Goal: Information Seeking & Learning: Check status

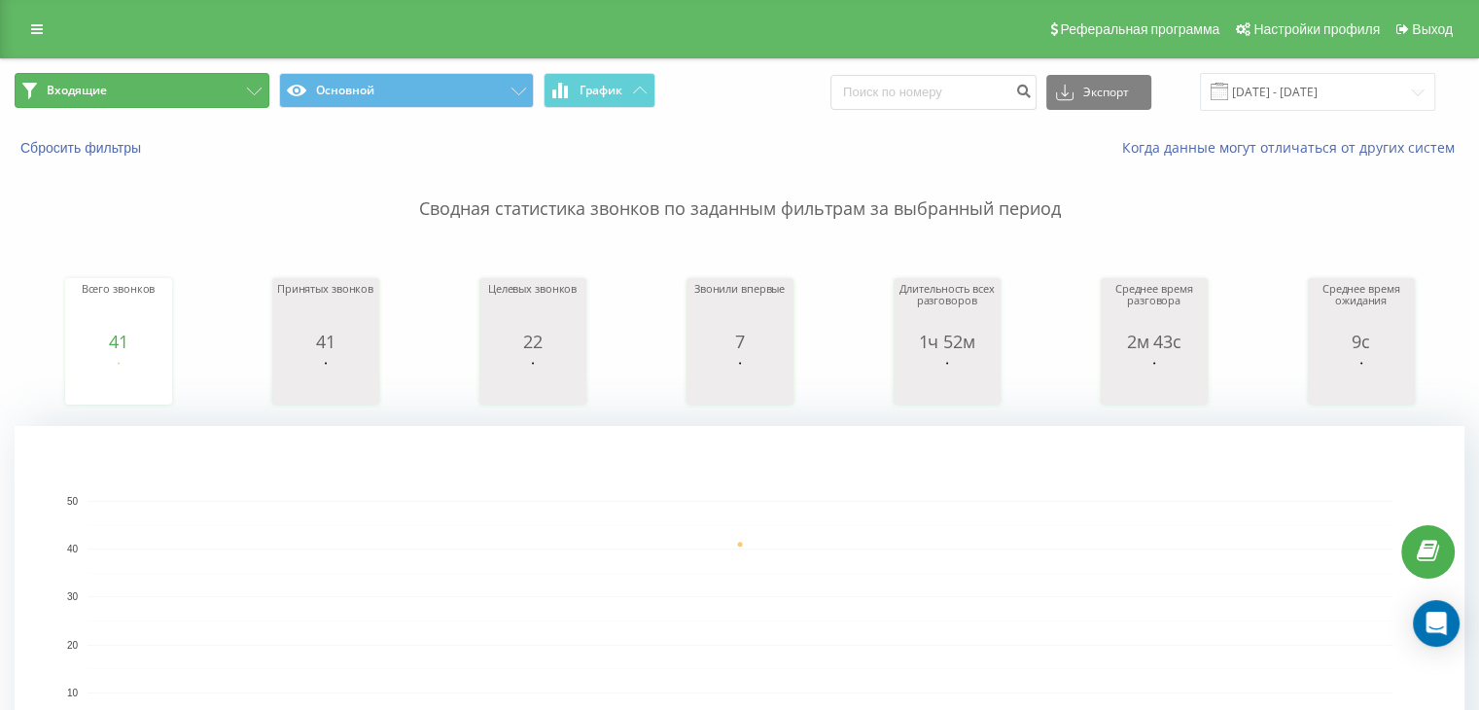
click at [175, 91] on button "Входящие" at bounding box center [142, 90] width 255 height 35
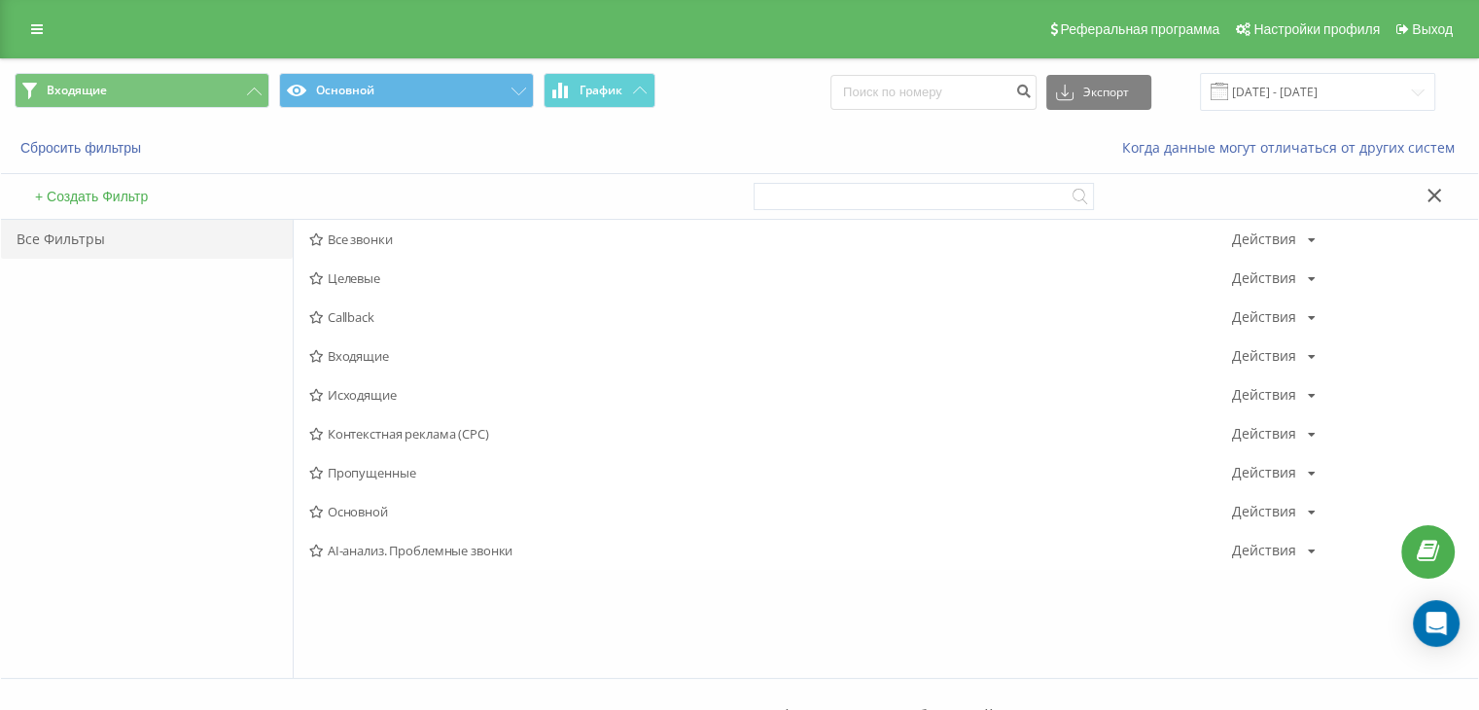
click at [366, 393] on span "Исходящие" at bounding box center [770, 395] width 923 height 14
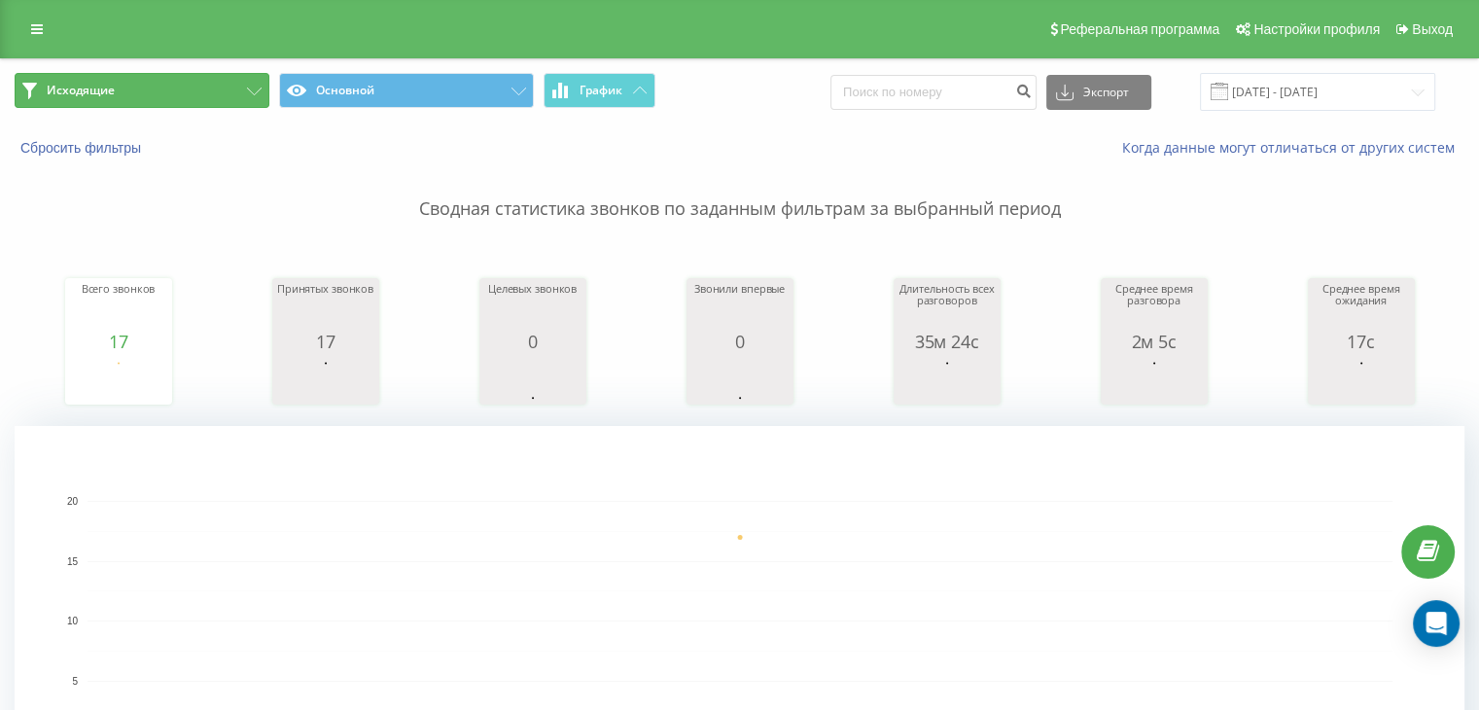
click at [197, 94] on button "Исходящие" at bounding box center [142, 90] width 255 height 35
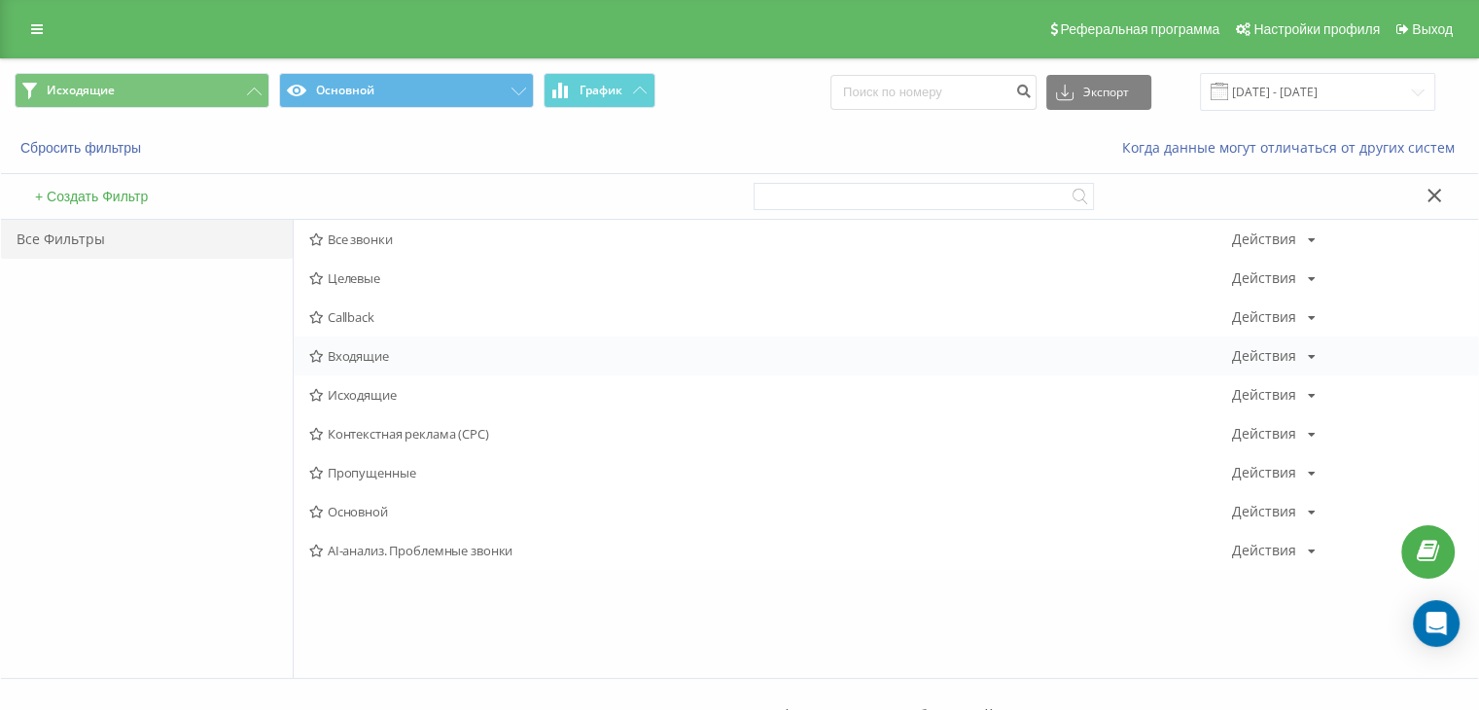
click at [350, 357] on span "Входящие" at bounding box center [770, 356] width 923 height 14
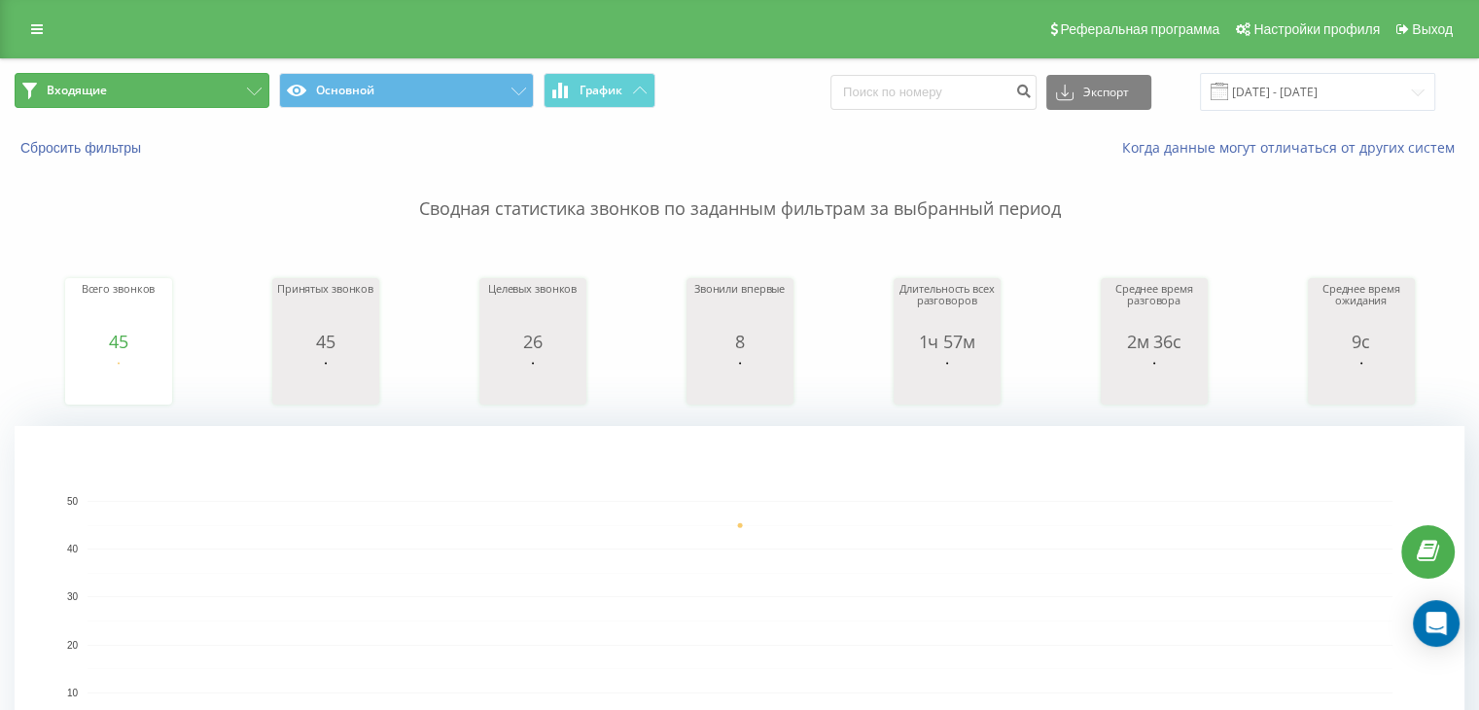
click at [210, 90] on button "Входящие" at bounding box center [142, 90] width 255 height 35
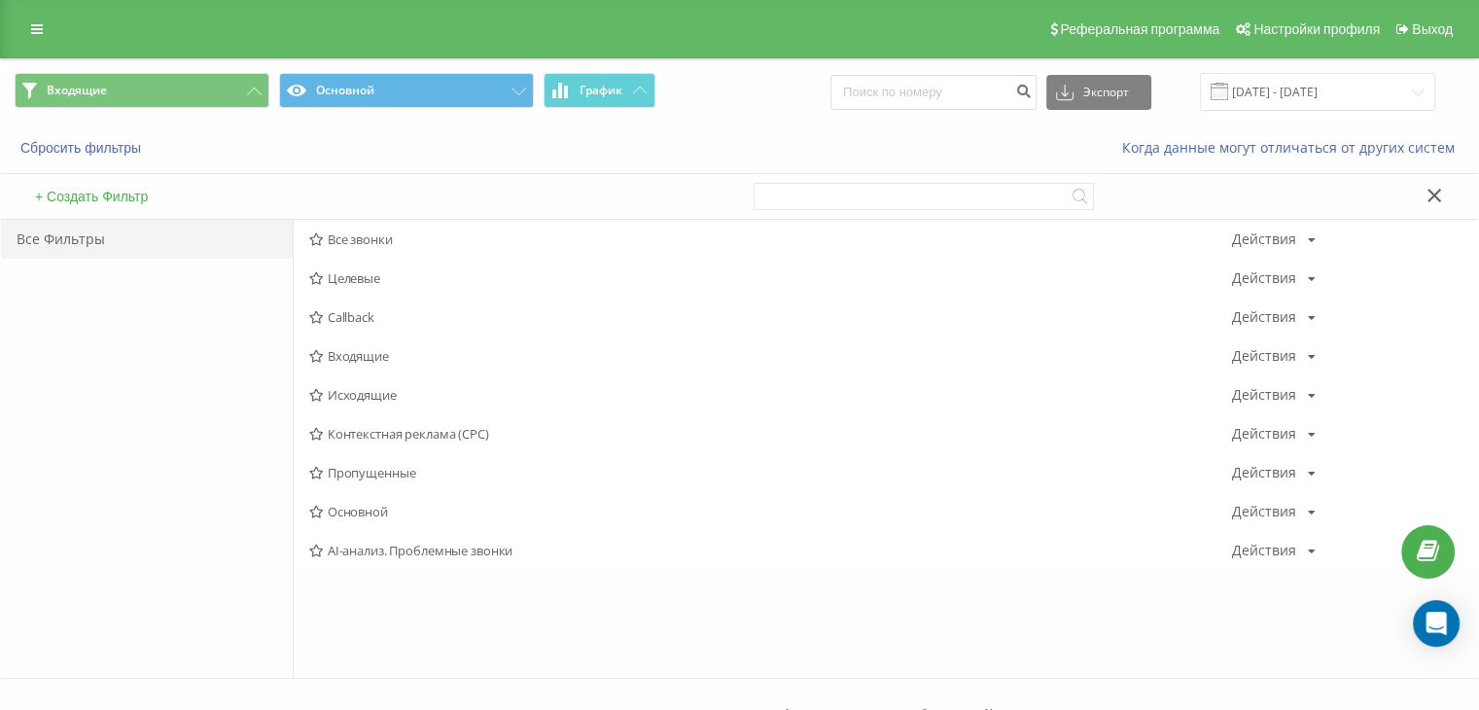
drag, startPoint x: 335, startPoint y: 396, endPoint x: 408, endPoint y: 438, distance: 84.9
click at [335, 396] on span "Исходящие" at bounding box center [770, 395] width 923 height 14
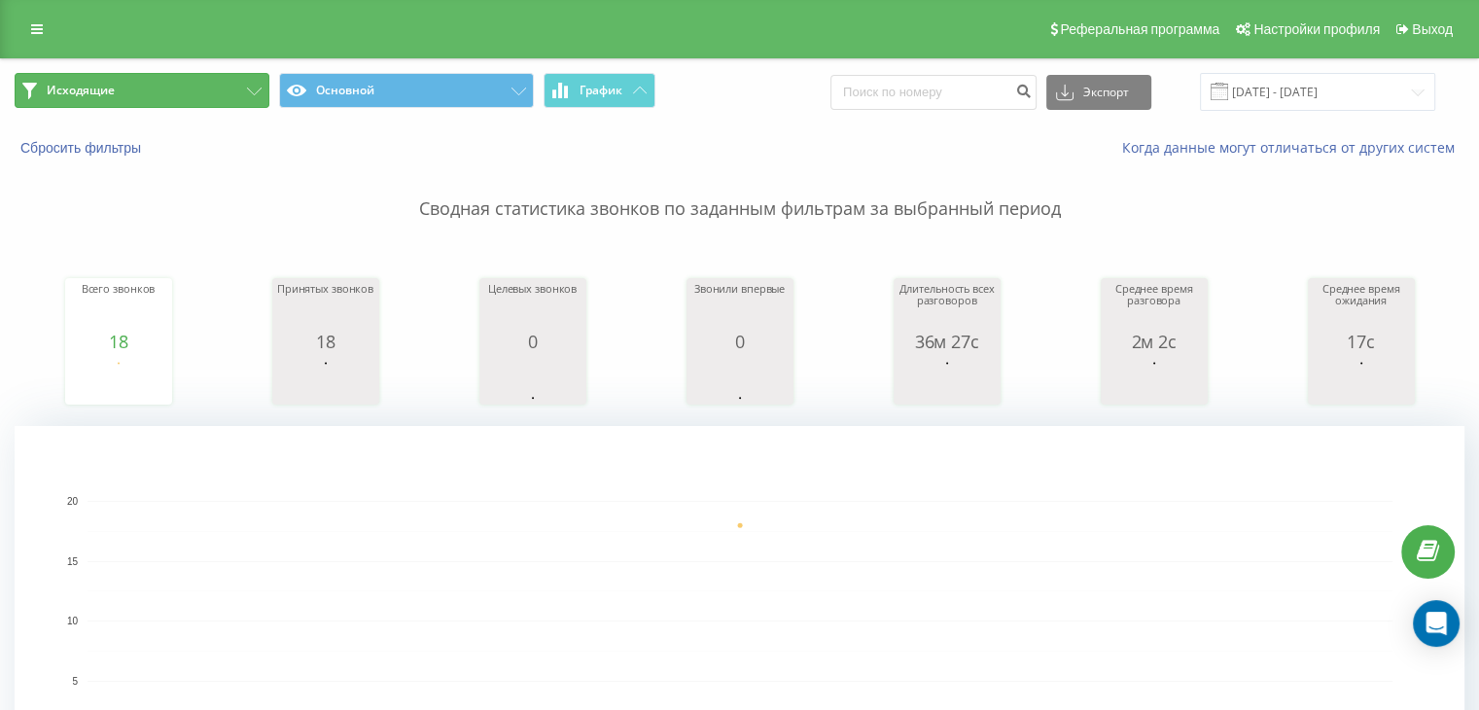
click at [192, 89] on button "Исходящие" at bounding box center [142, 90] width 255 height 35
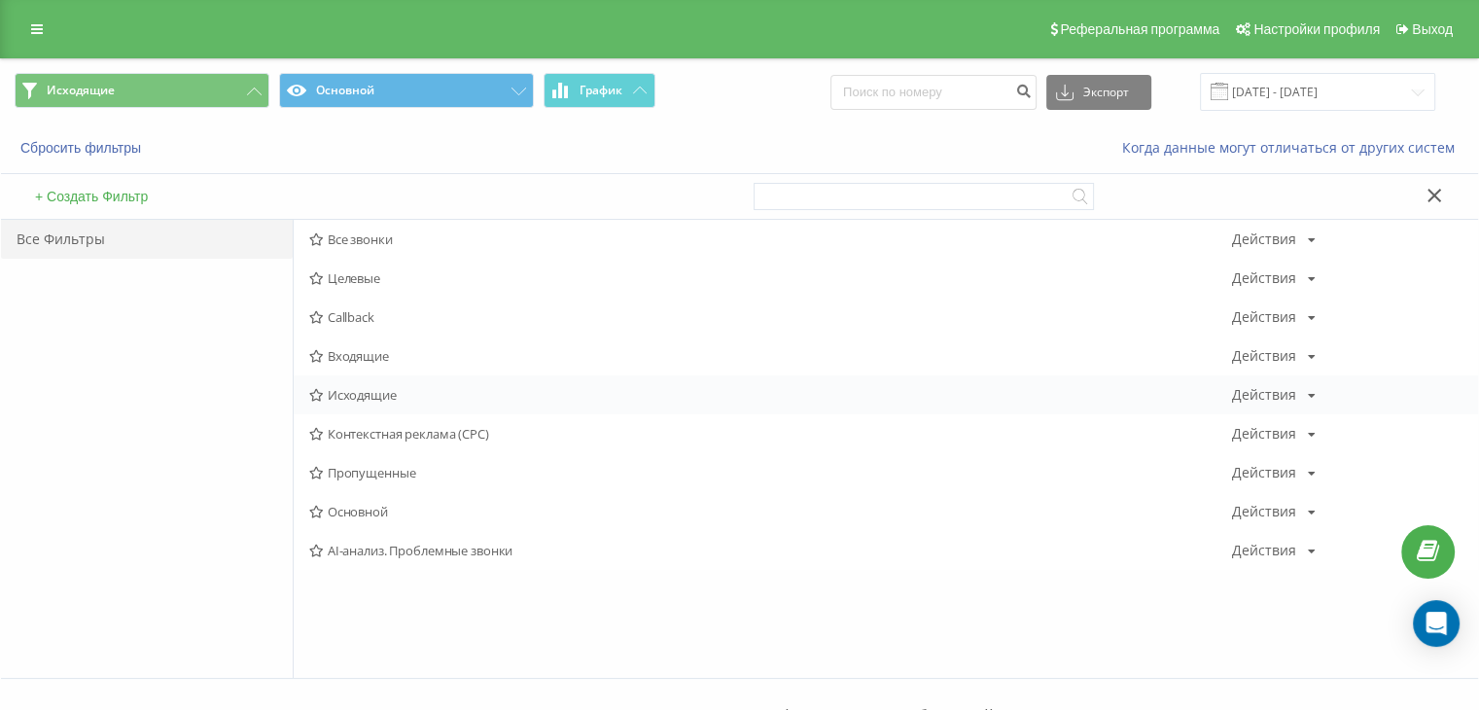
click at [362, 402] on div "Исходящие Действия Редактировать Копировать Удалить По умолчанию Поделиться" at bounding box center [886, 394] width 1185 height 39
click at [362, 367] on div "Входящие Действия Редактировать Копировать Удалить По умолчанию Поделиться" at bounding box center [886, 356] width 1185 height 39
click at [359, 355] on span "Входящие" at bounding box center [770, 356] width 923 height 14
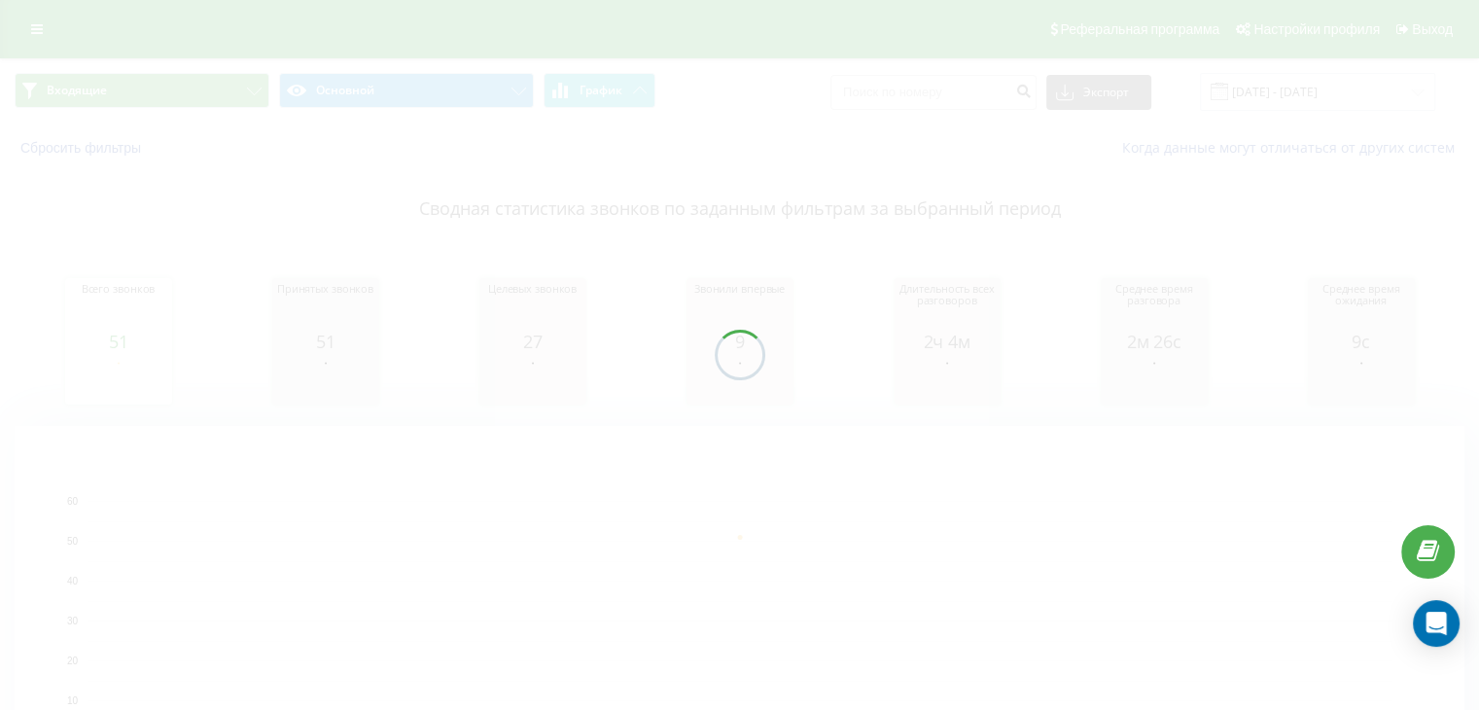
click at [195, 92] on button "Входящие" at bounding box center [142, 90] width 255 height 35
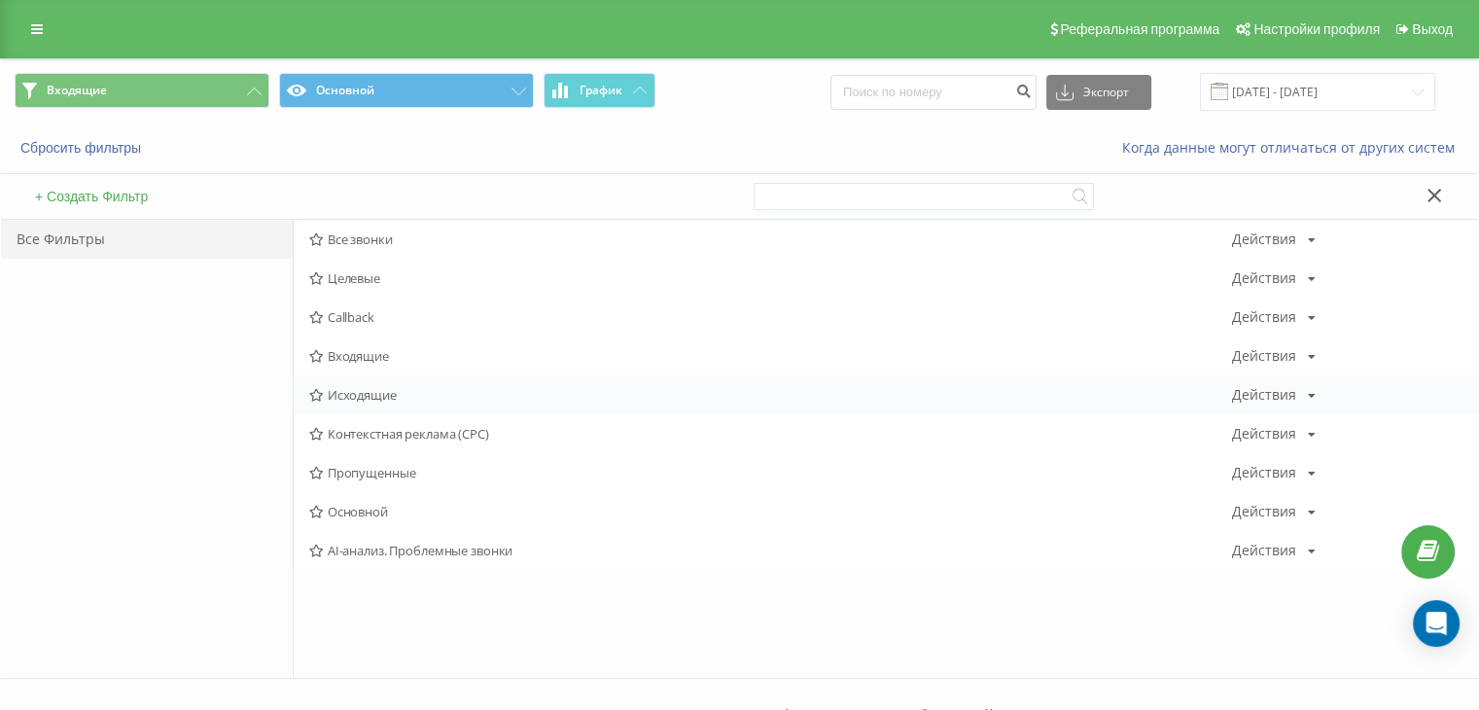
click at [371, 401] on span "Исходящие" at bounding box center [770, 395] width 923 height 14
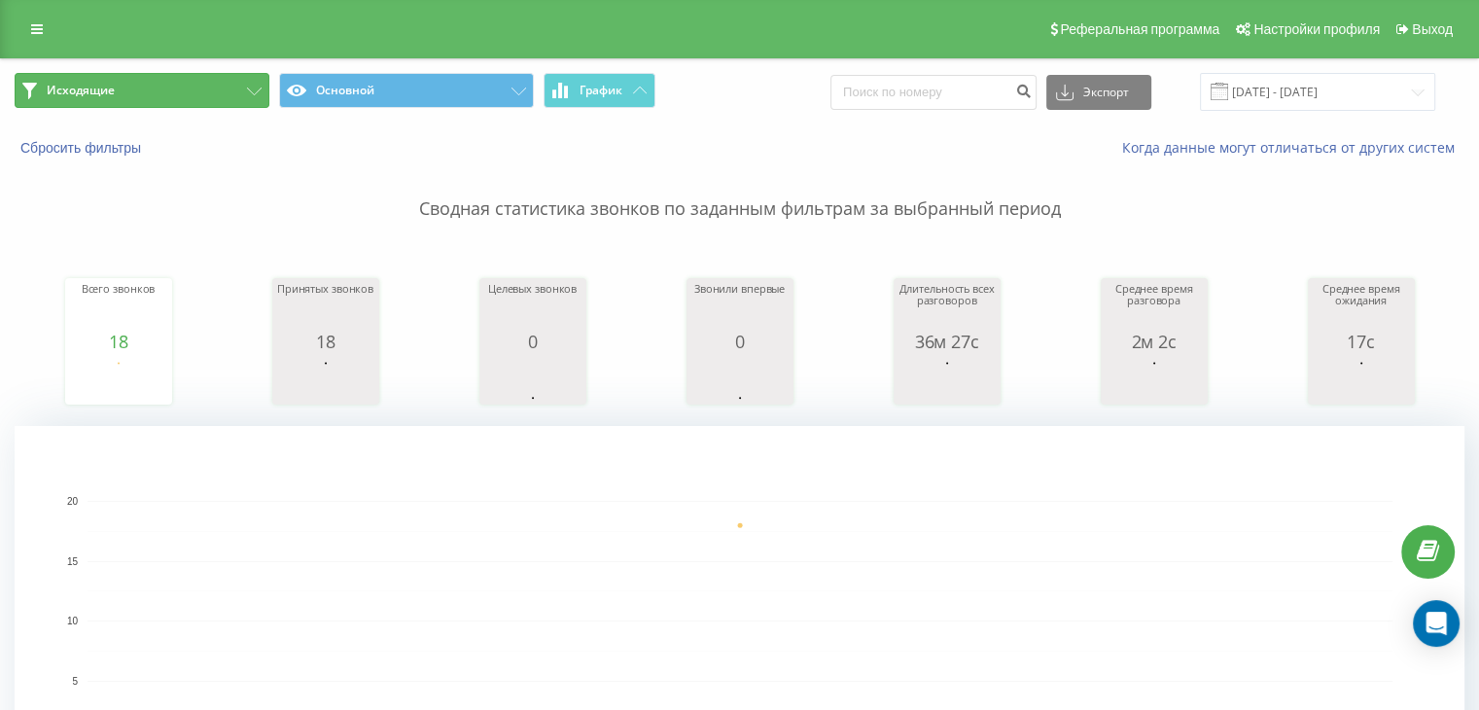
click at [160, 95] on button "Исходящие" at bounding box center [142, 90] width 255 height 35
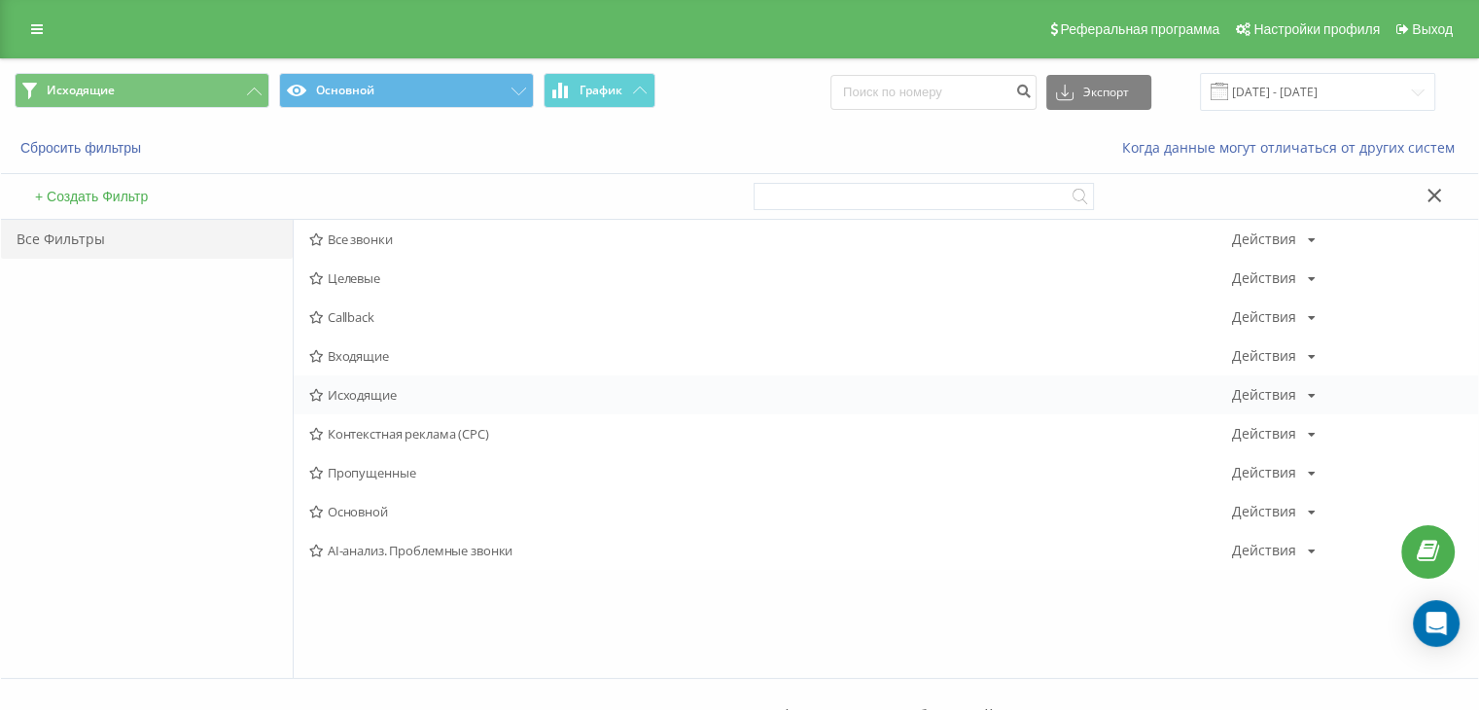
click at [379, 394] on span "Исходящие" at bounding box center [770, 395] width 923 height 14
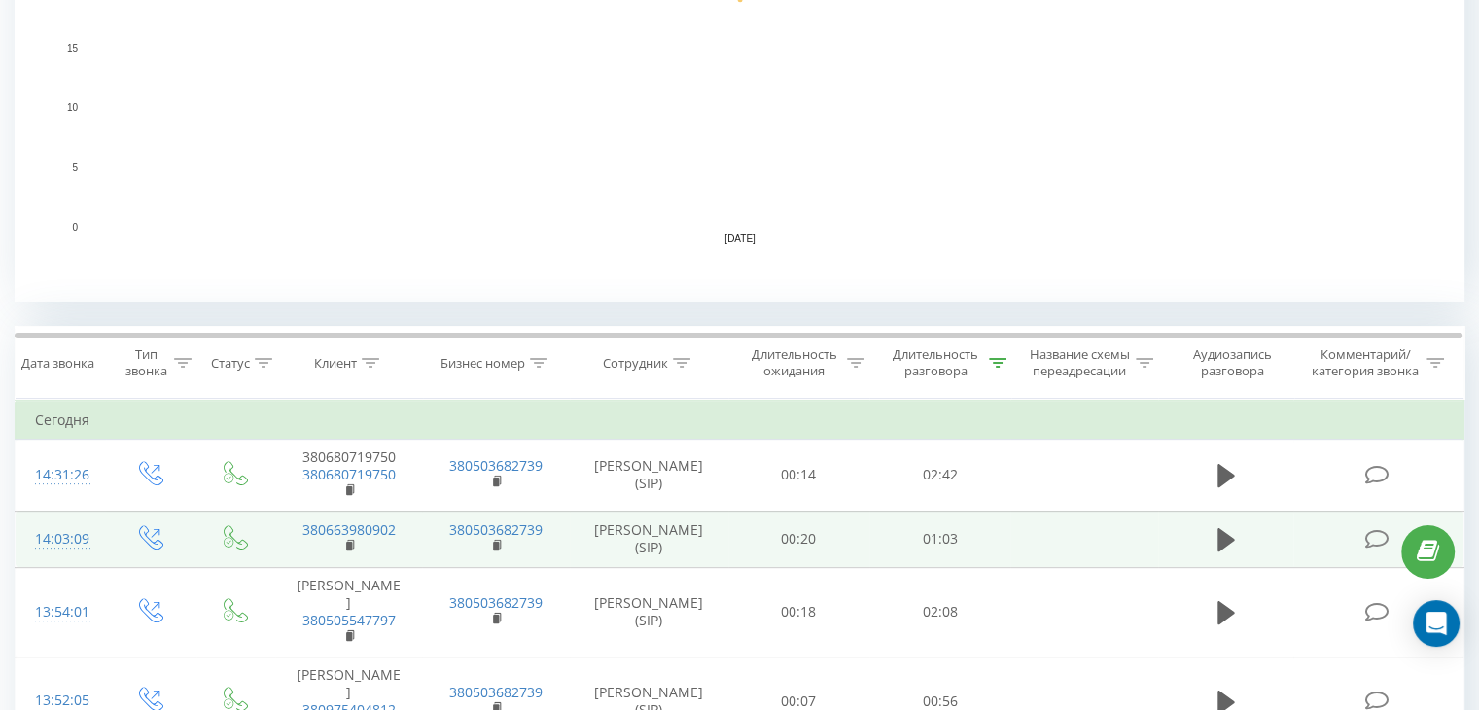
scroll to position [630, 0]
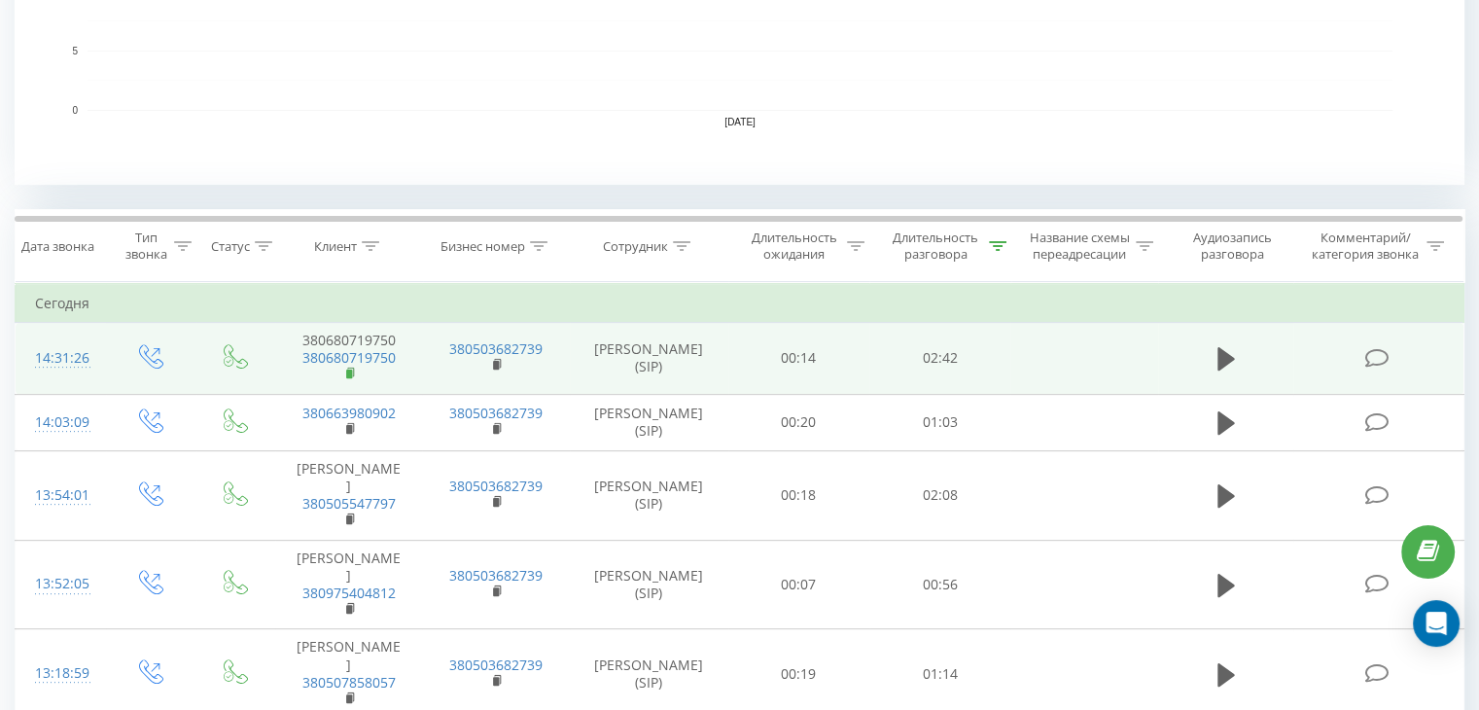
click at [346, 373] on rect at bounding box center [349, 374] width 6 height 9
click at [351, 374] on rect at bounding box center [349, 374] width 6 height 9
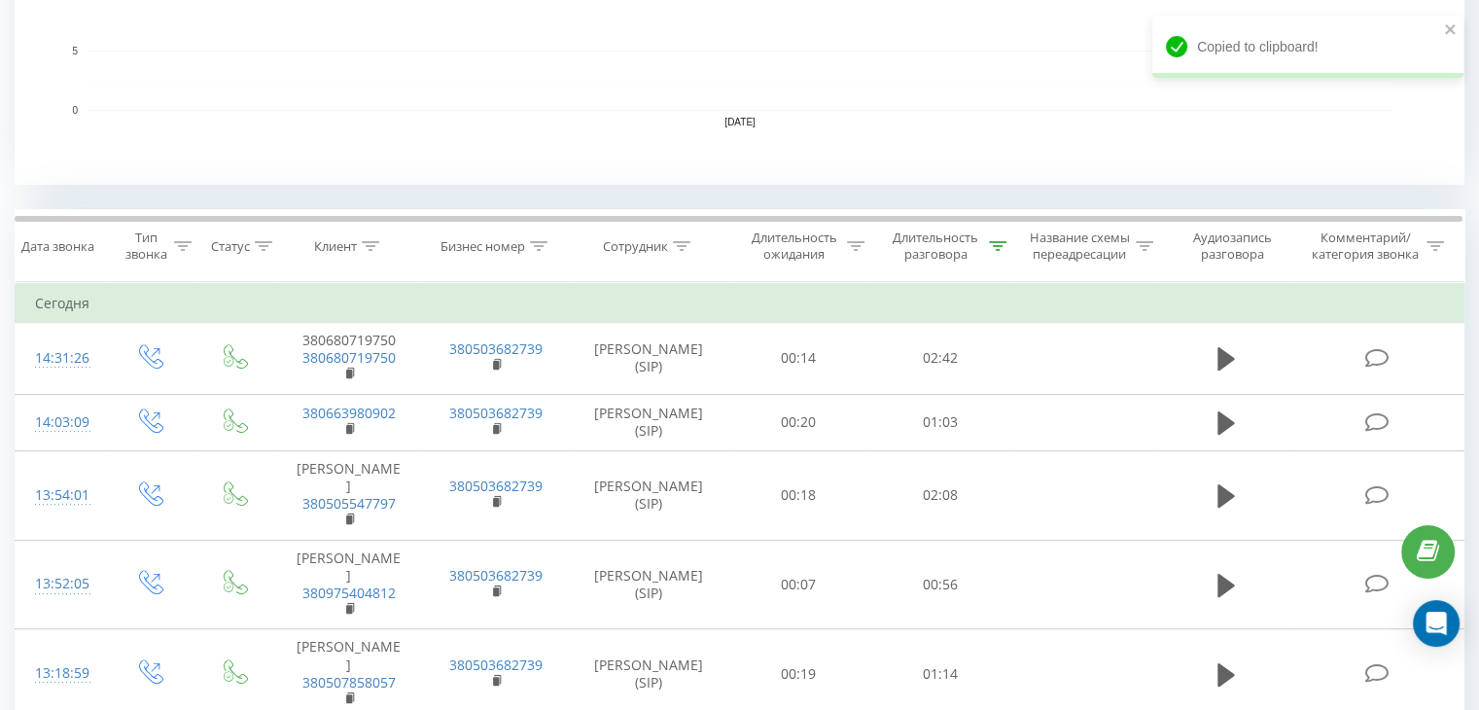
click at [217, 198] on div "Исходящие Основной График Экспорт .csv .xls .xlsx [DATE] - [DATE] Сбросить филь…" at bounding box center [740, 571] width 1450 height 2285
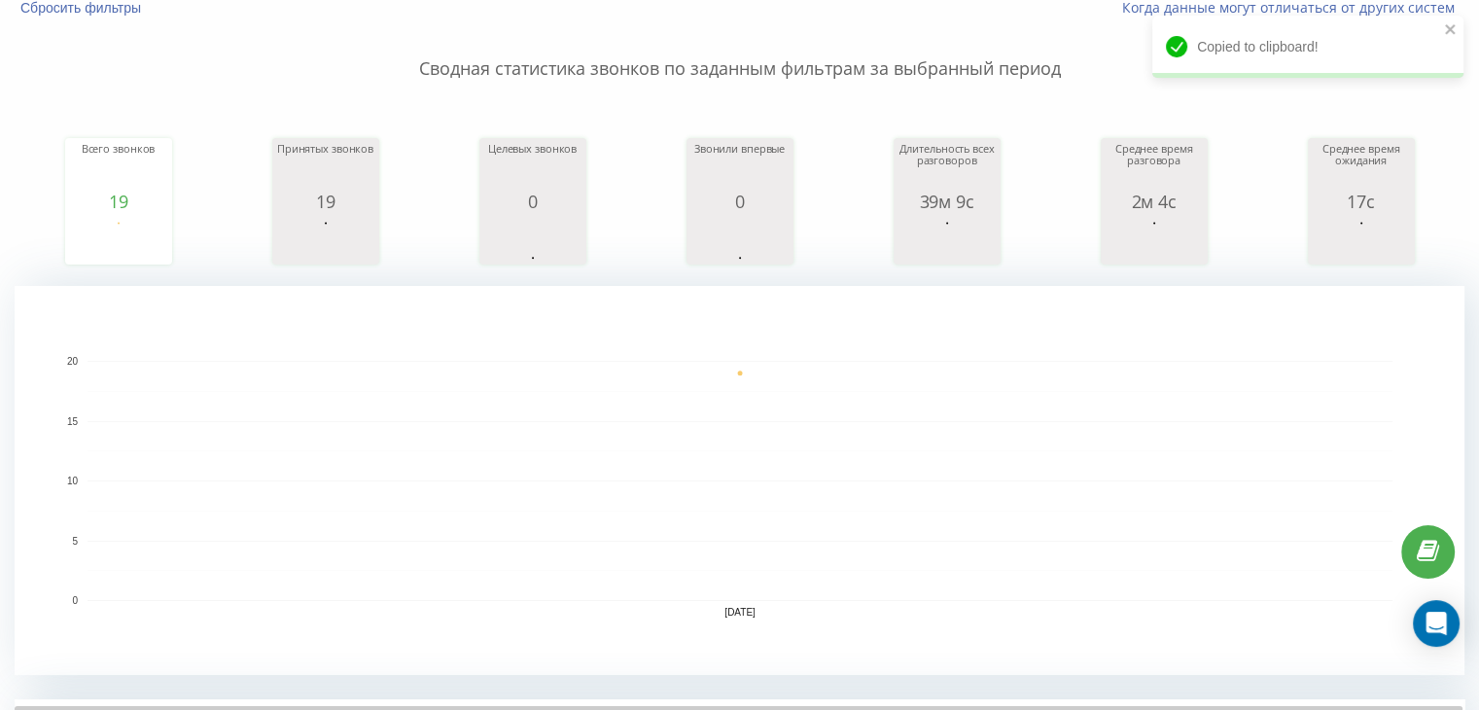
scroll to position [0, 0]
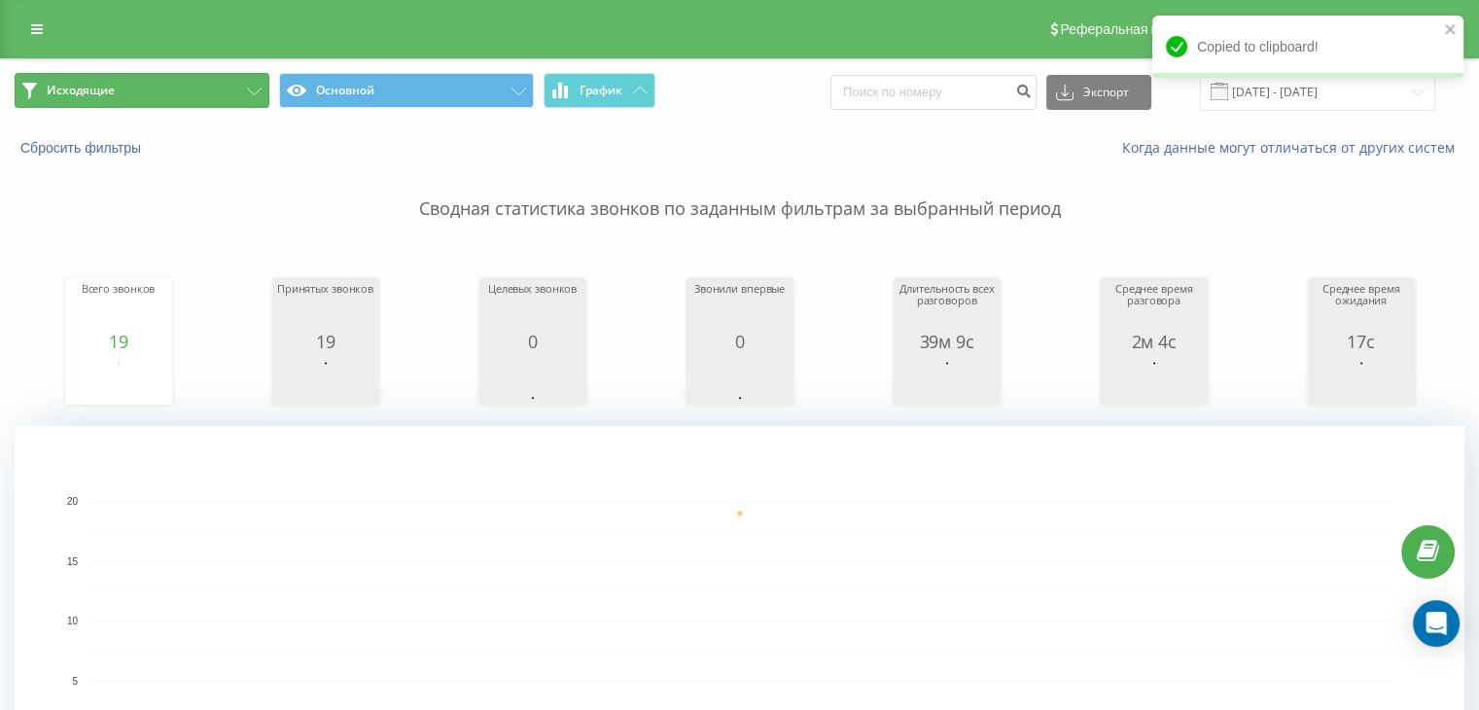
click at [152, 81] on button "Исходящие" at bounding box center [142, 90] width 255 height 35
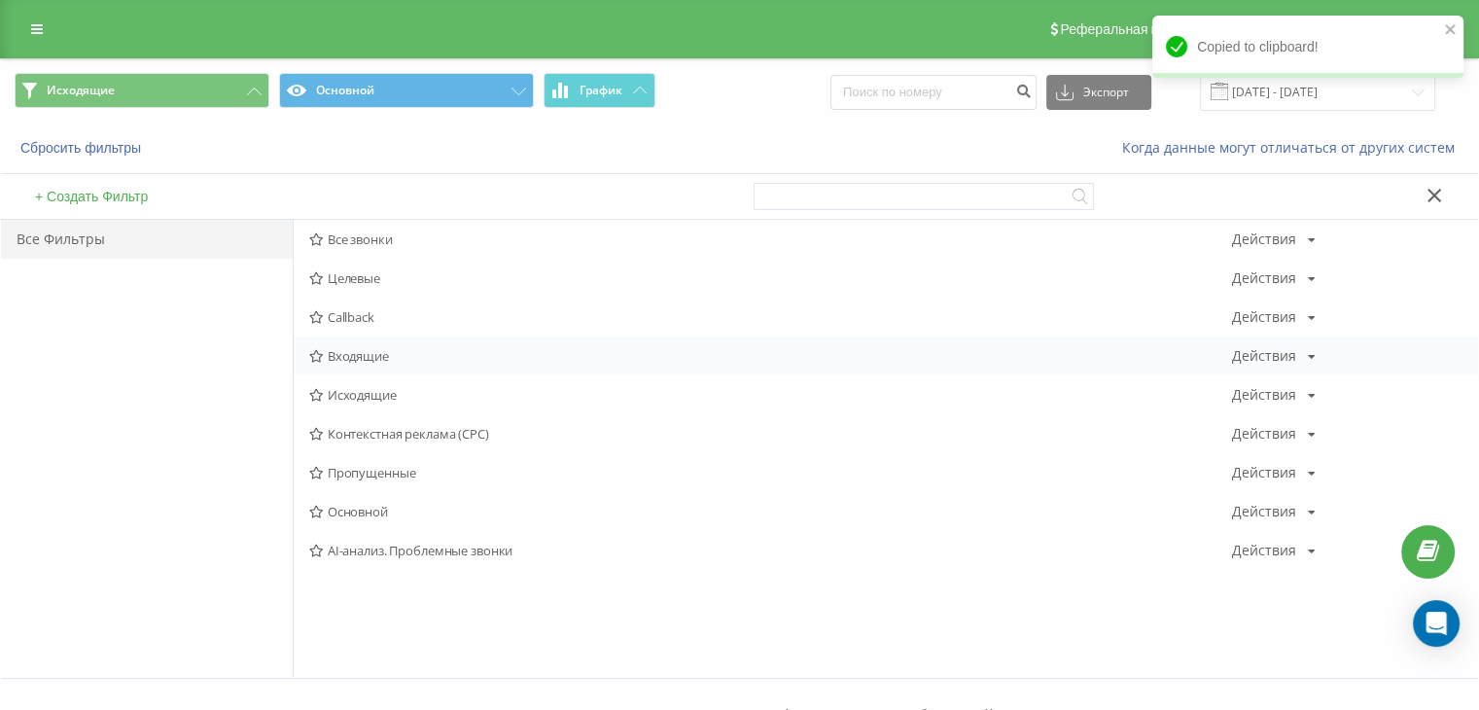
click at [396, 366] on div "Входящие Действия Редактировать Копировать Удалить По умолчанию Поделиться" at bounding box center [886, 356] width 1185 height 39
click at [407, 361] on span "Входящие" at bounding box center [770, 356] width 923 height 14
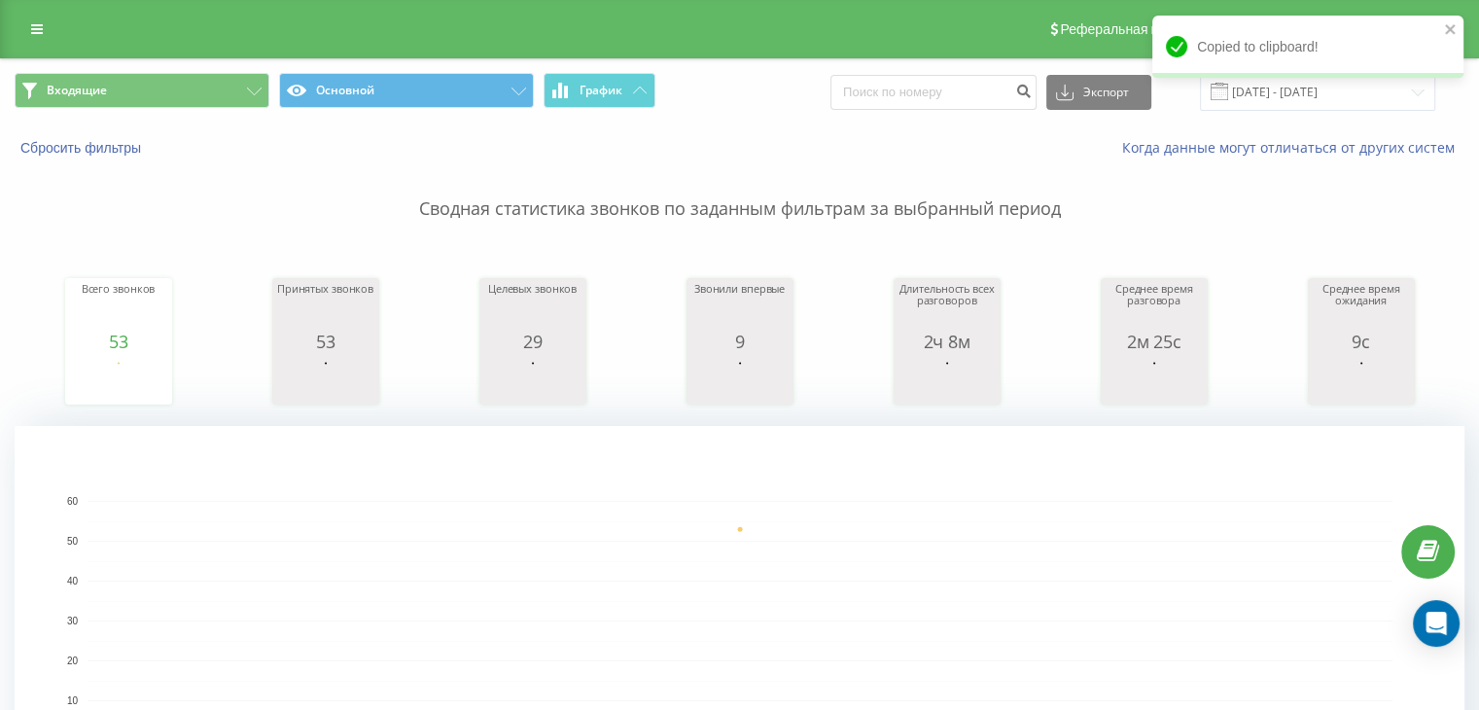
click at [204, 67] on div "Входящие Основной График Экспорт .csv .xls .xlsx [DATE] - [DATE]" at bounding box center [739, 91] width 1477 height 65
click at [205, 81] on button "Входящие" at bounding box center [142, 90] width 255 height 35
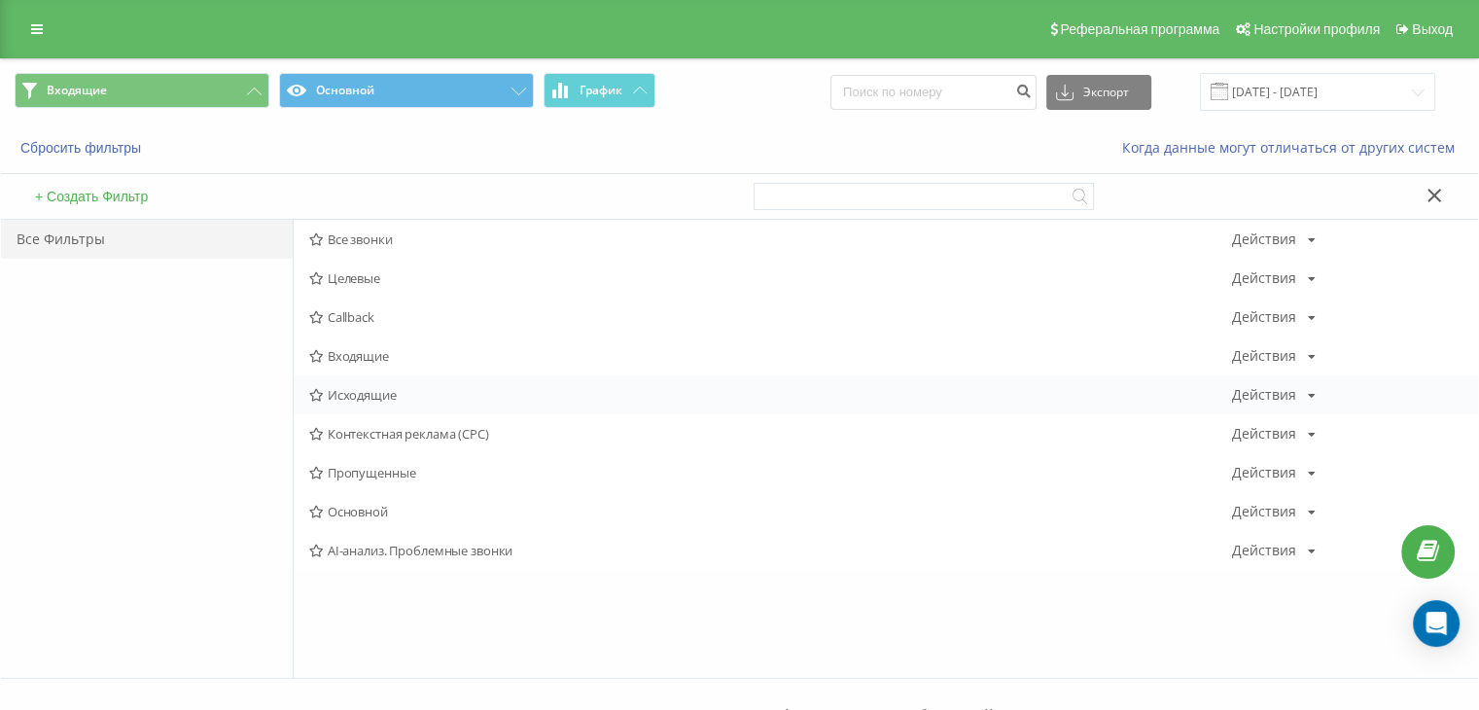
click at [335, 384] on div "Исходящие Действия Редактировать Копировать Удалить По умолчанию Поделиться" at bounding box center [886, 394] width 1185 height 39
click at [473, 397] on span "Исходящие" at bounding box center [770, 395] width 923 height 14
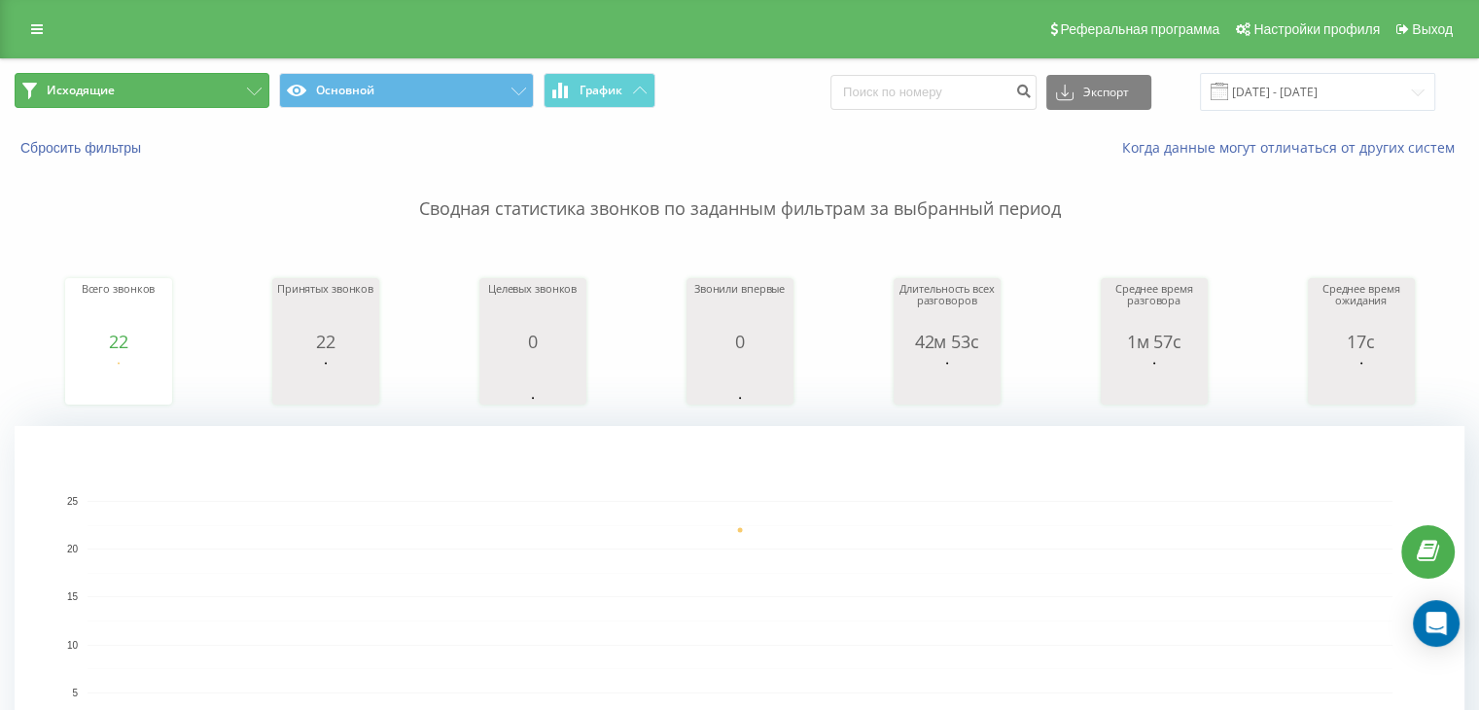
click at [210, 75] on button "Исходящие" at bounding box center [142, 90] width 255 height 35
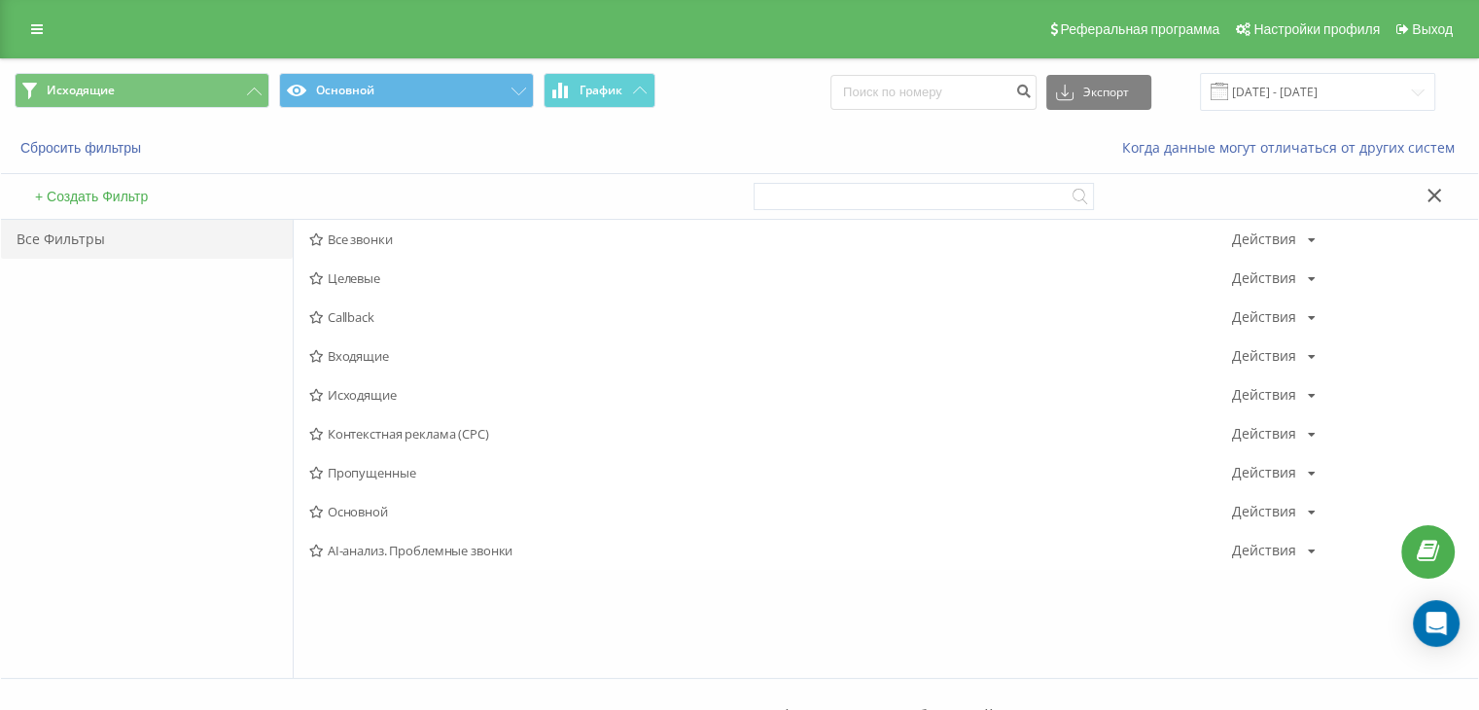
click at [342, 354] on span "Входящие" at bounding box center [770, 356] width 923 height 14
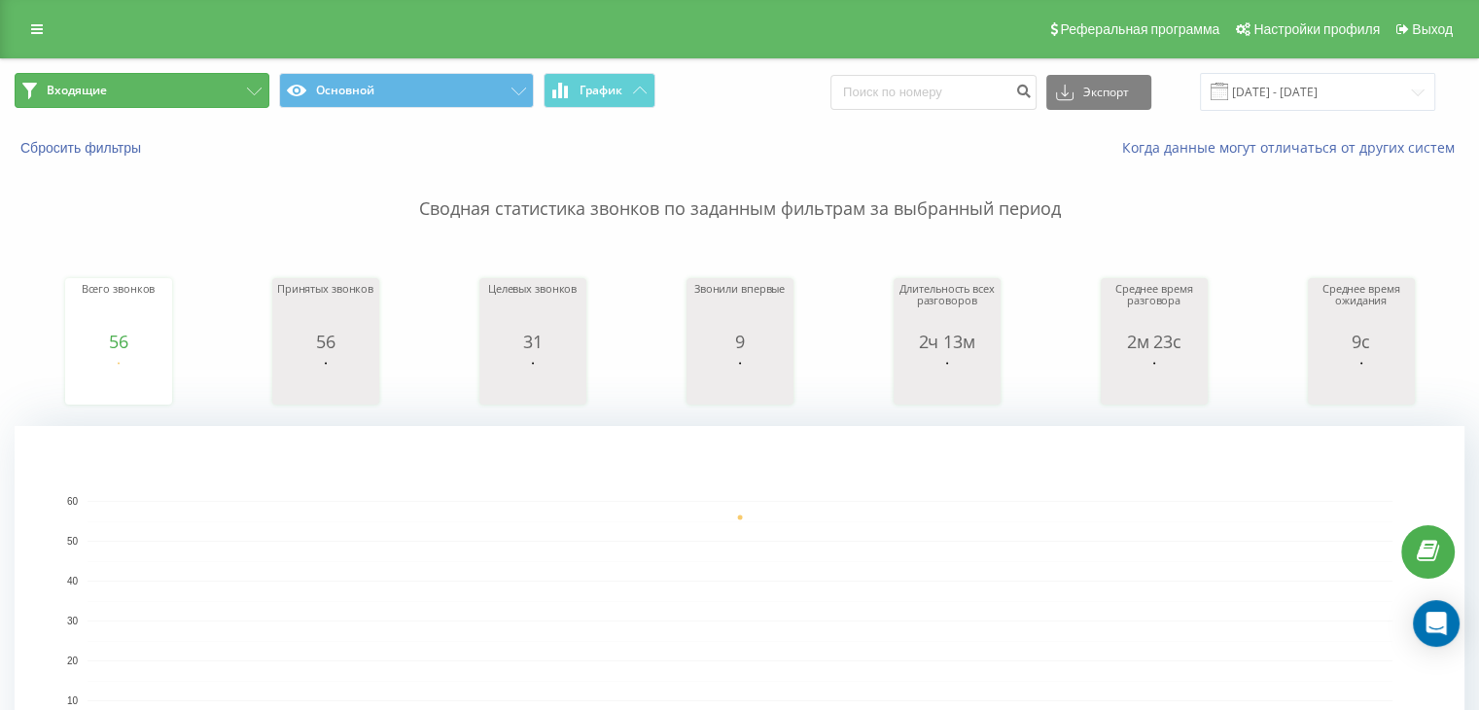
click at [236, 93] on button "Входящие" at bounding box center [142, 90] width 255 height 35
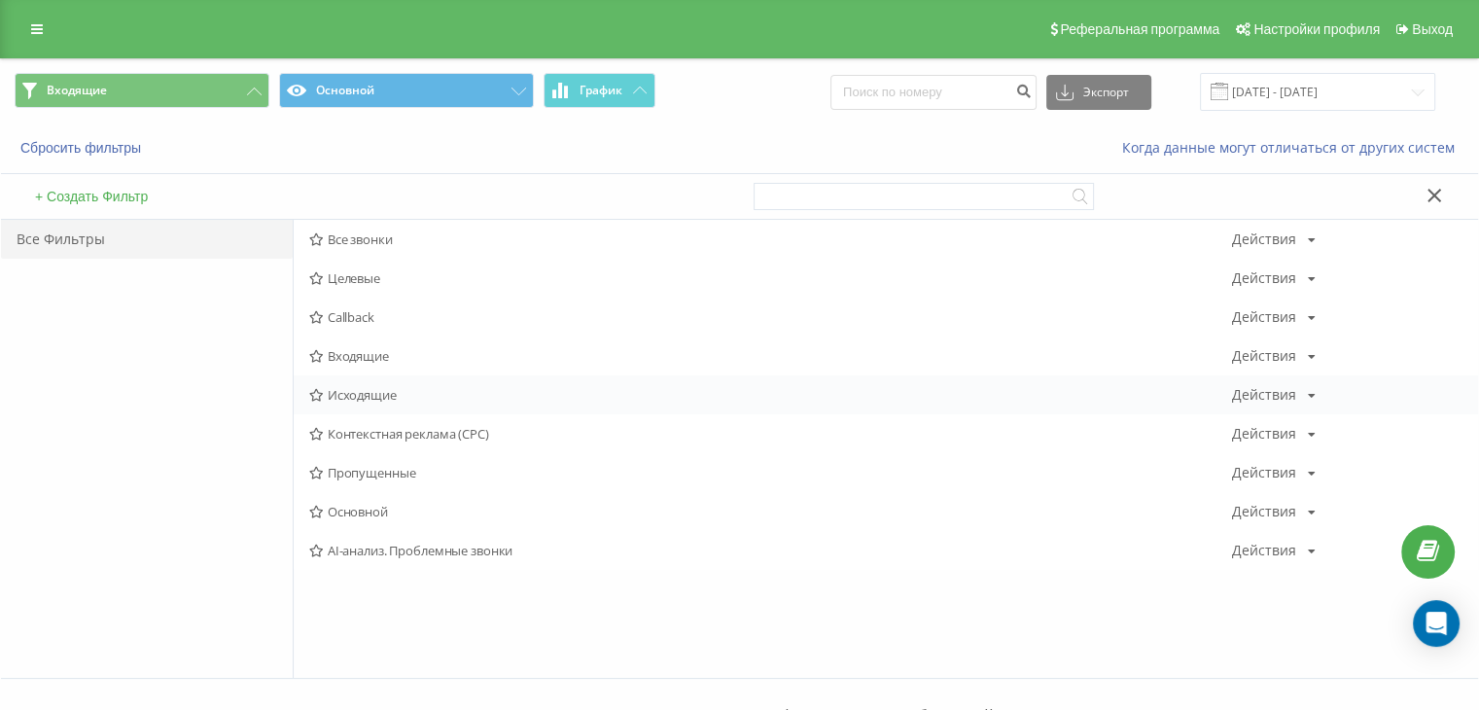
drag, startPoint x: 365, startPoint y: 402, endPoint x: 380, endPoint y: 411, distance: 18.4
click at [365, 402] on div "Исходящие Действия Редактировать Копировать Удалить По умолчанию Поделиться" at bounding box center [886, 394] width 1185 height 39
click at [349, 397] on span "Исходящие" at bounding box center [770, 395] width 923 height 14
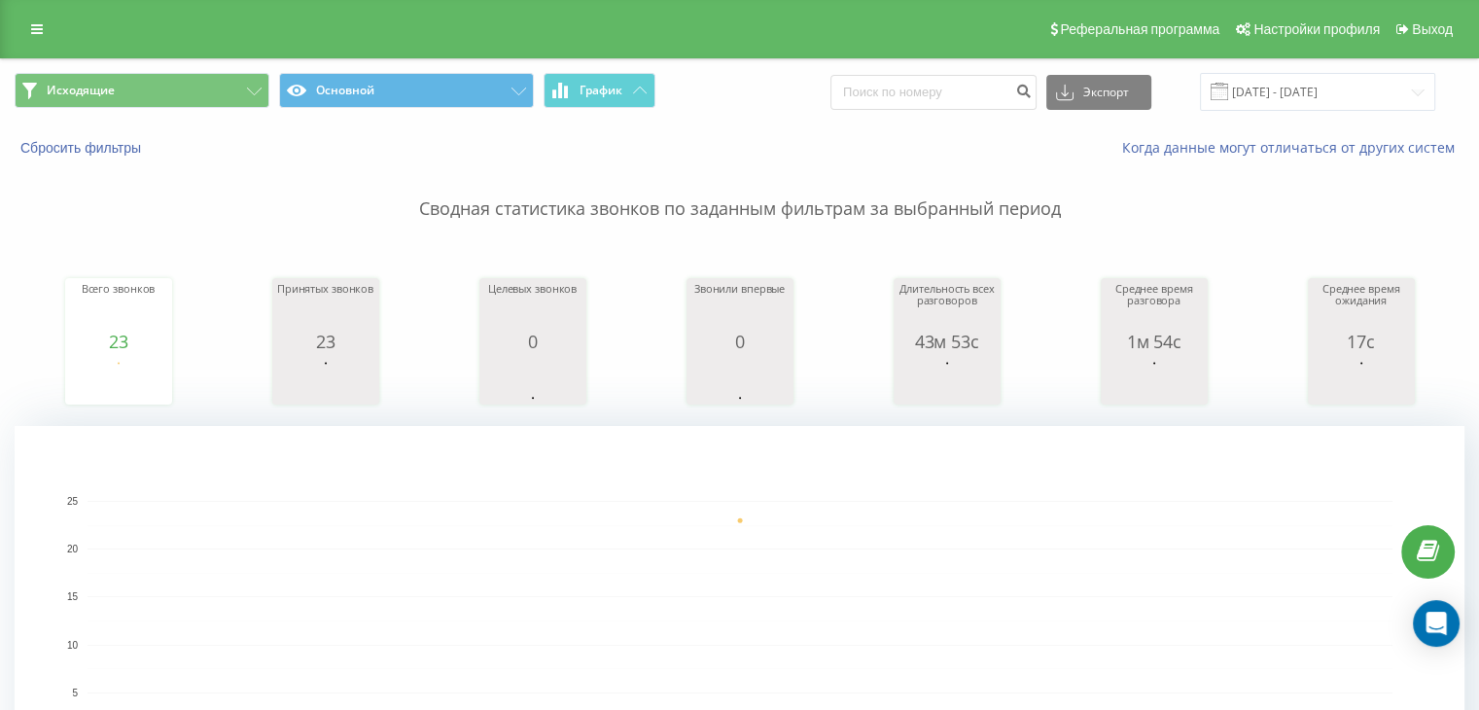
click at [1220, 515] on rect "A chart." at bounding box center [740, 621] width 1305 height 240
click at [181, 87] on button "Исходящие" at bounding box center [142, 90] width 255 height 35
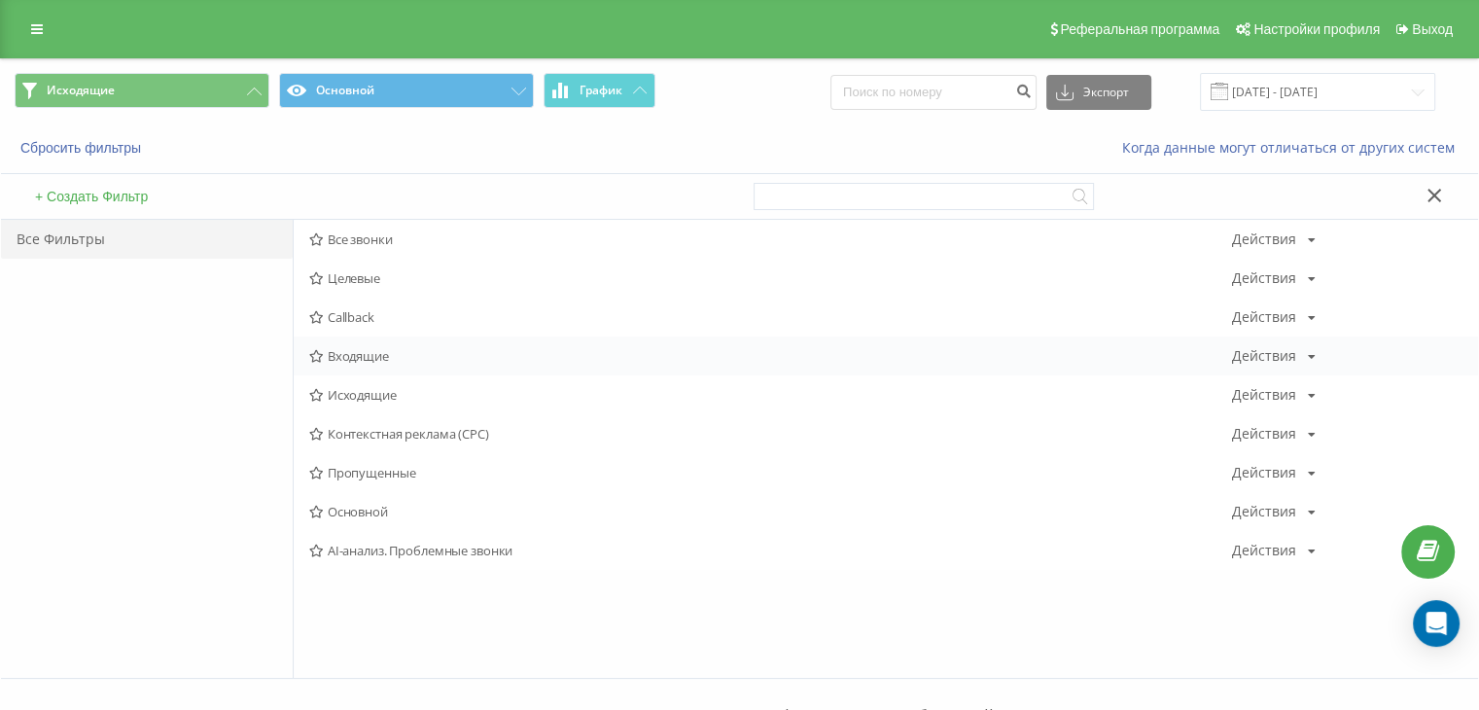
click at [362, 351] on span "Входящие" at bounding box center [770, 356] width 923 height 14
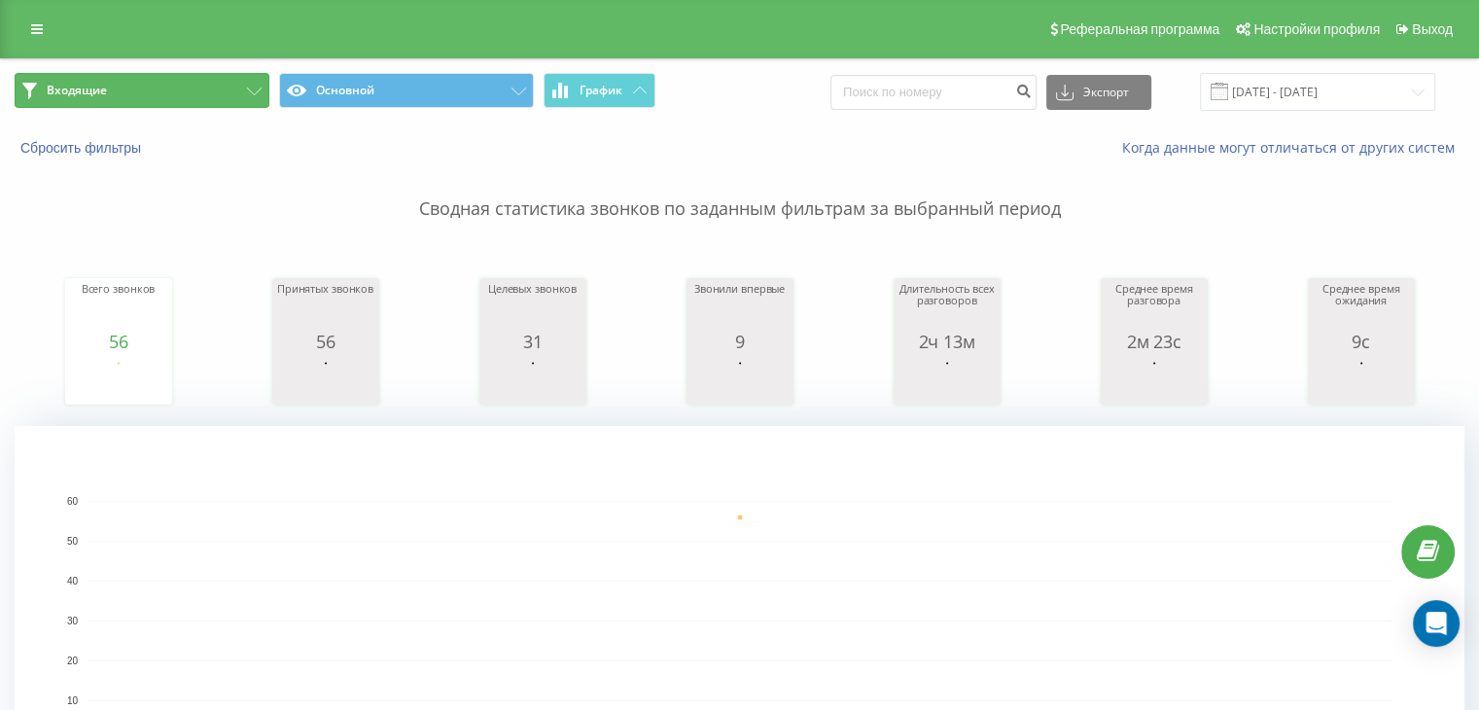
click at [220, 98] on button "Входящие" at bounding box center [142, 90] width 255 height 35
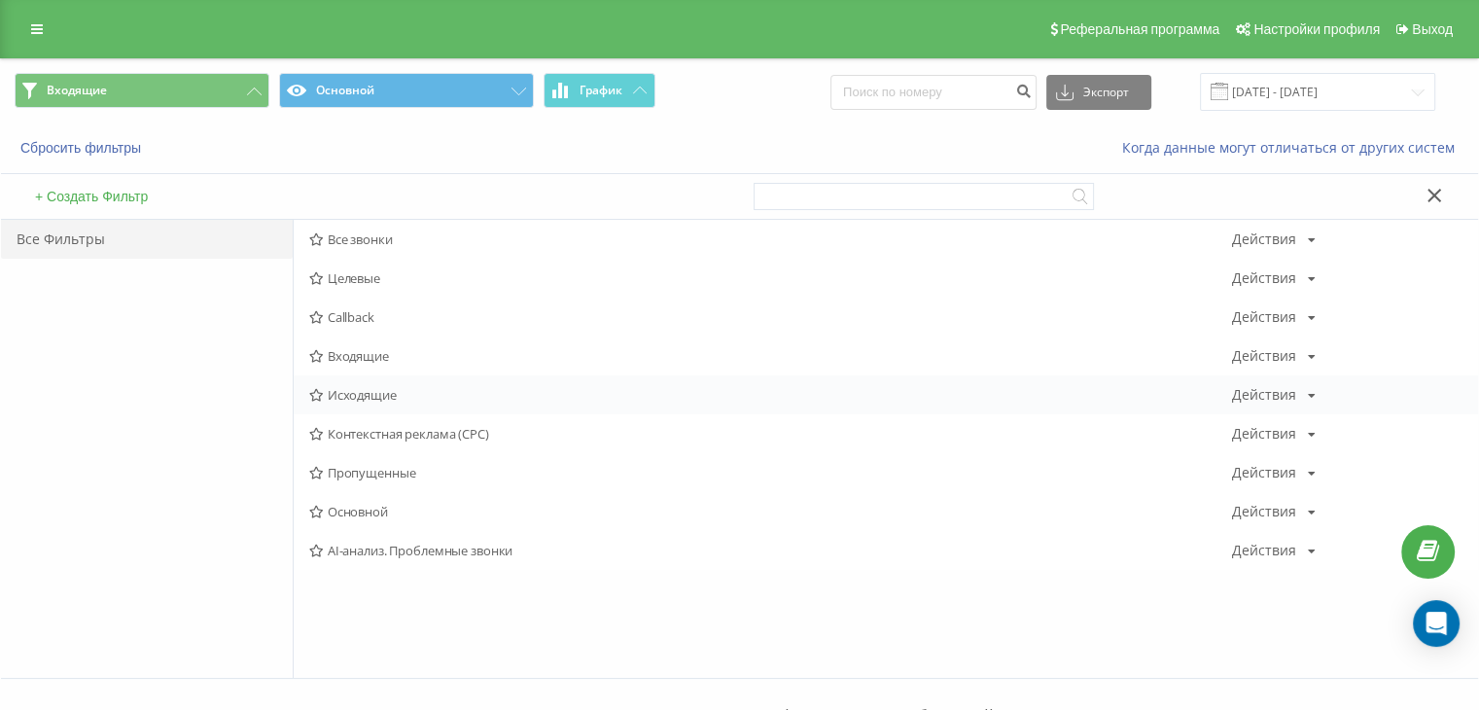
click at [366, 391] on span "Исходящие" at bounding box center [770, 395] width 923 height 14
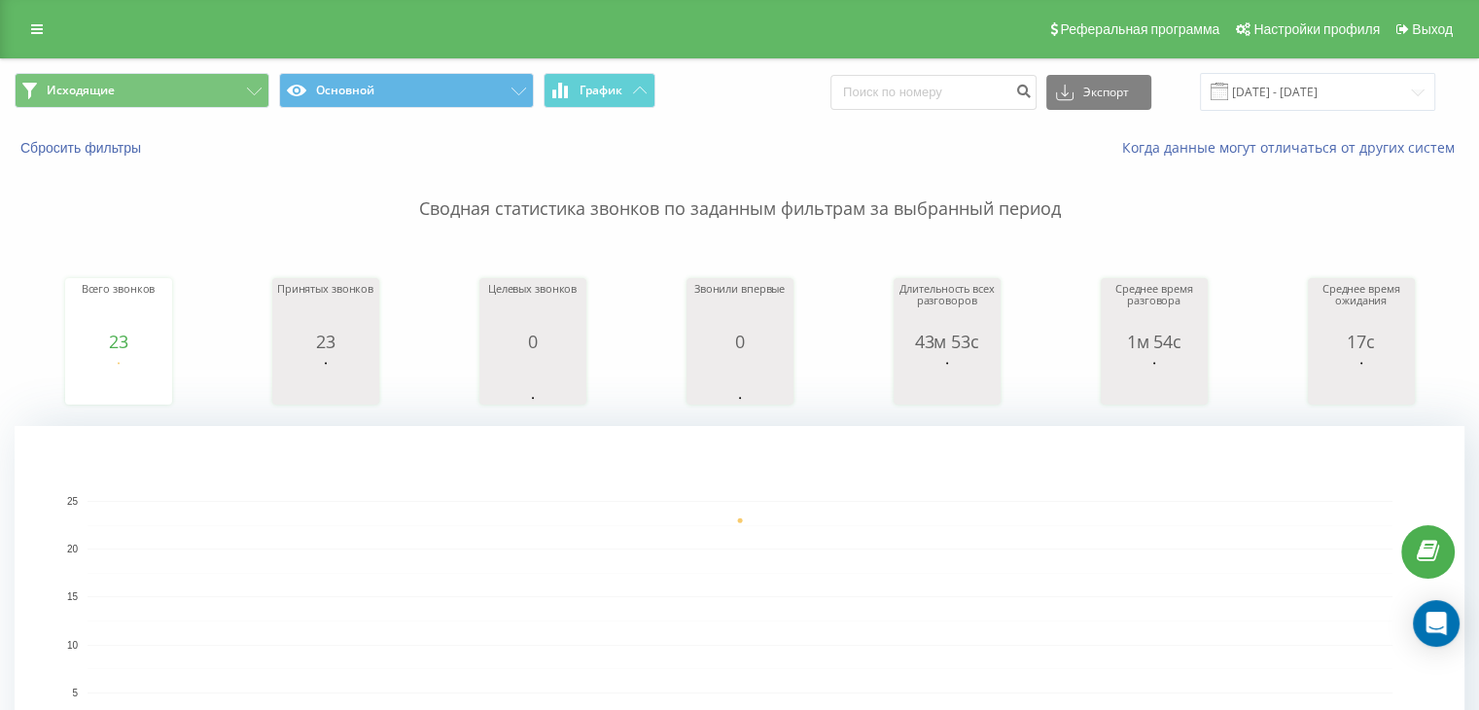
click at [1208, 123] on div "Исходящие Основной График Экспорт .csv .xls .xlsx [DATE] - [DATE]" at bounding box center [739, 91] width 1477 height 65
click at [218, 99] on button "Исходящие" at bounding box center [142, 90] width 255 height 35
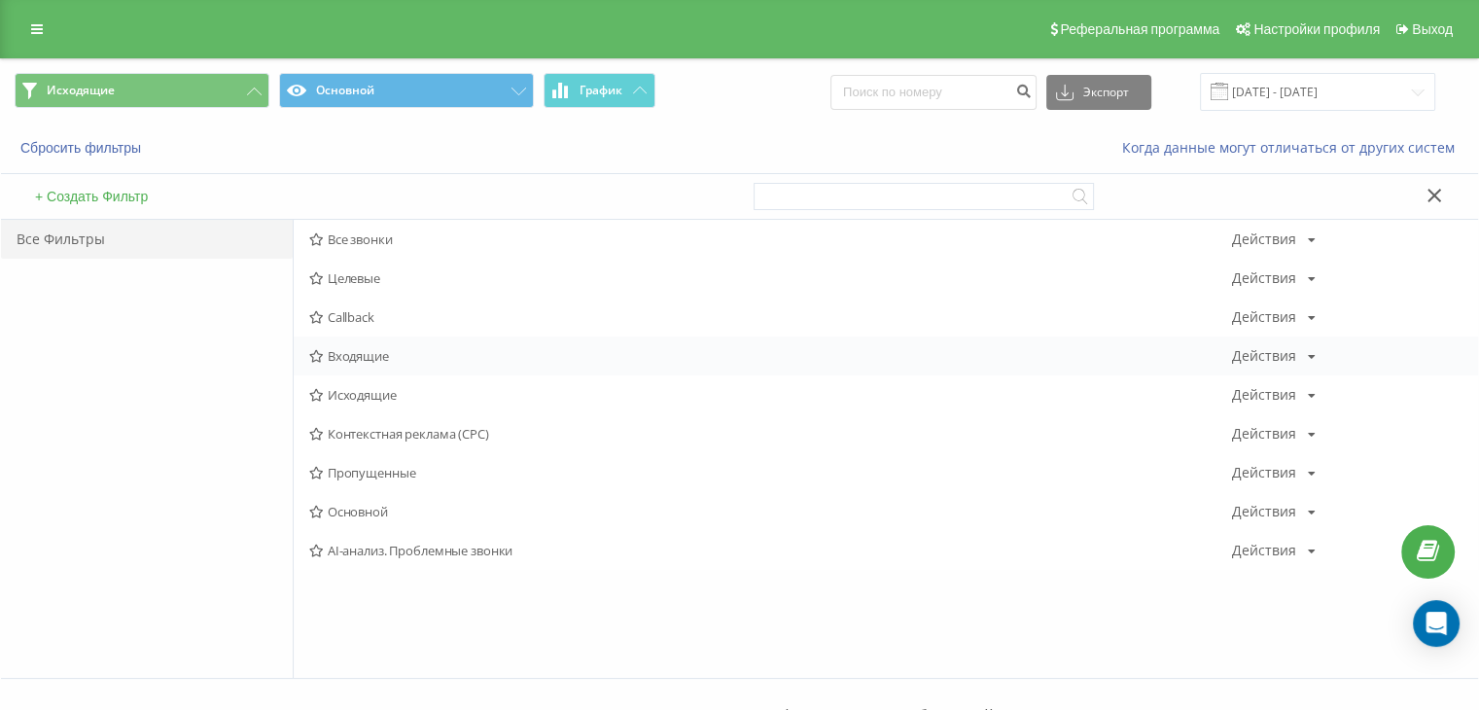
click at [378, 367] on div "Входящие Действия Редактировать Копировать Удалить По умолчанию Поделиться" at bounding box center [886, 356] width 1185 height 39
click at [400, 354] on span "Входящие" at bounding box center [770, 356] width 923 height 14
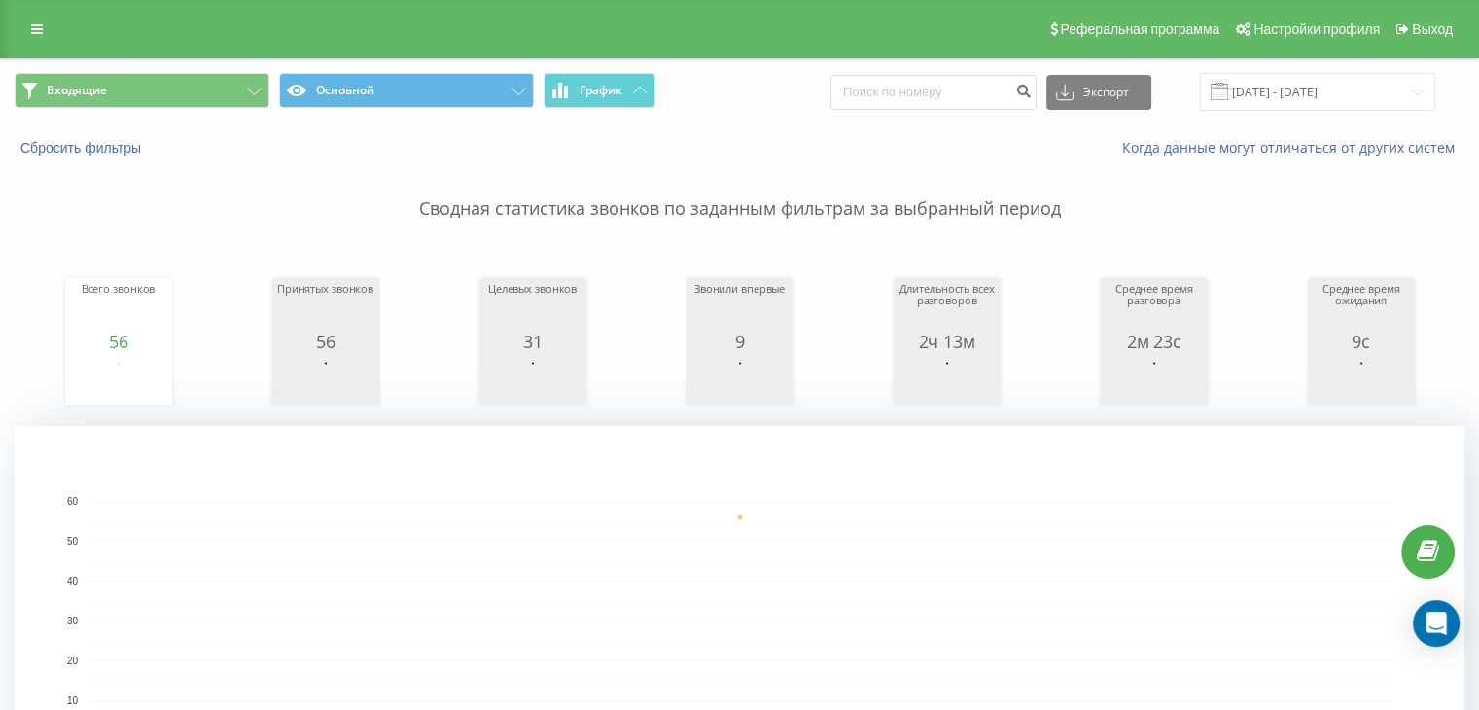
click at [1311, 199] on p "Сводная статистика звонков по заданным фильтрам за выбранный период" at bounding box center [740, 190] width 1450 height 64
click at [190, 106] on button "Входящие" at bounding box center [142, 90] width 255 height 35
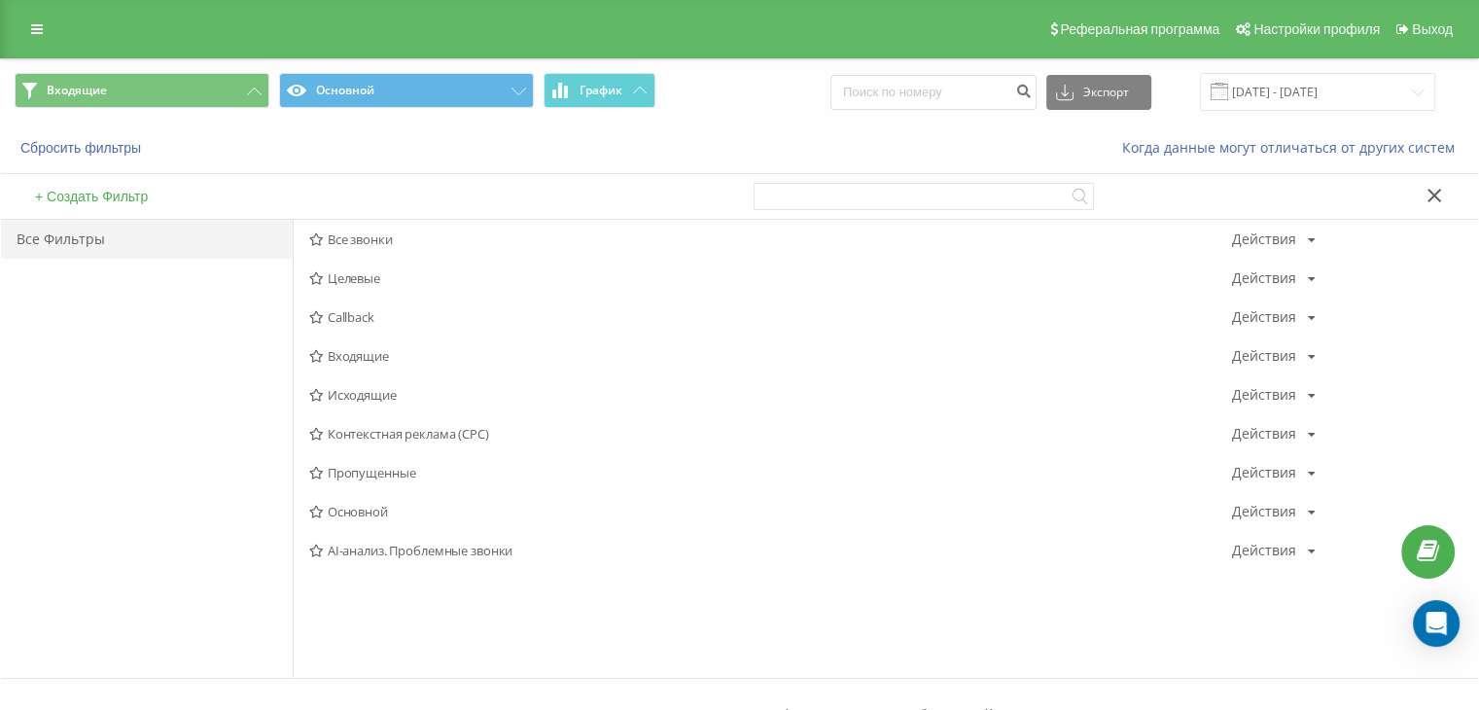
click at [338, 393] on span "Исходящие" at bounding box center [770, 395] width 923 height 14
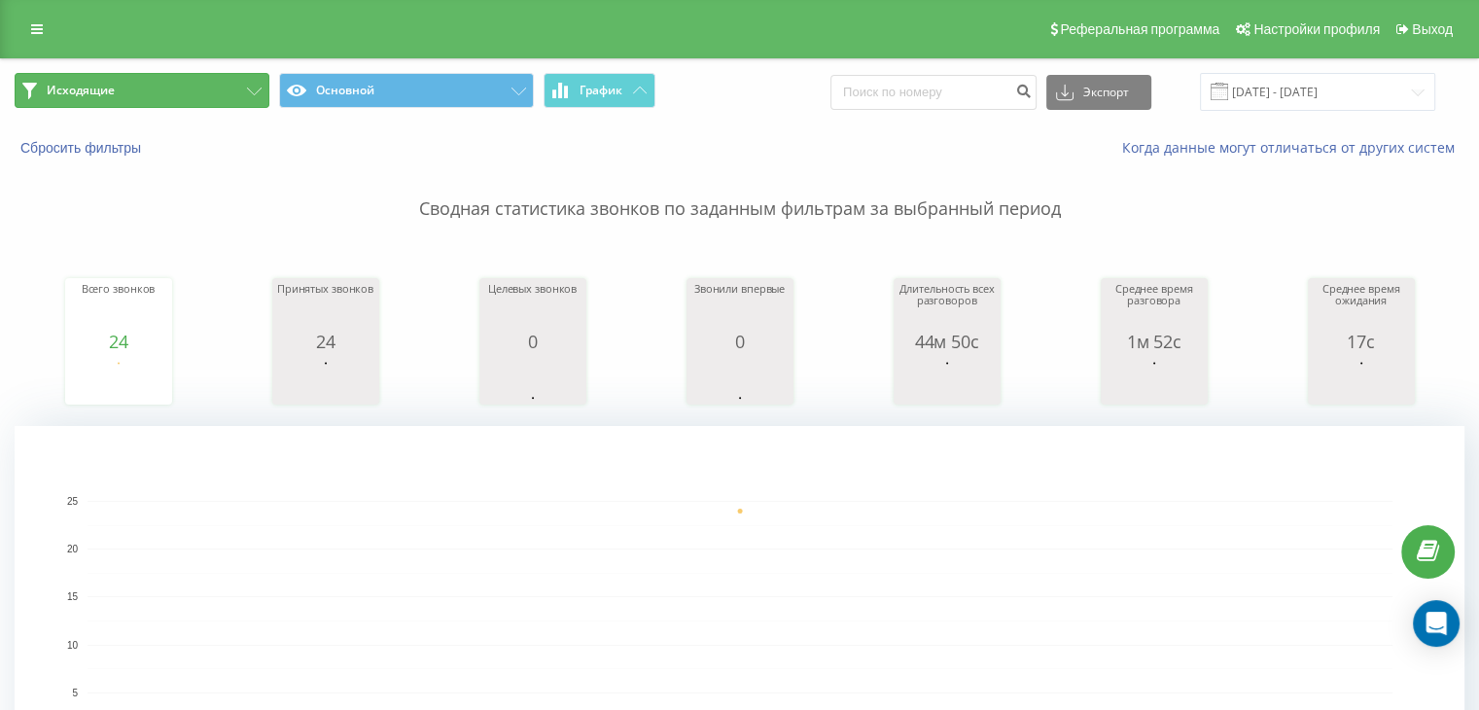
click at [189, 87] on button "Исходящие" at bounding box center [142, 90] width 255 height 35
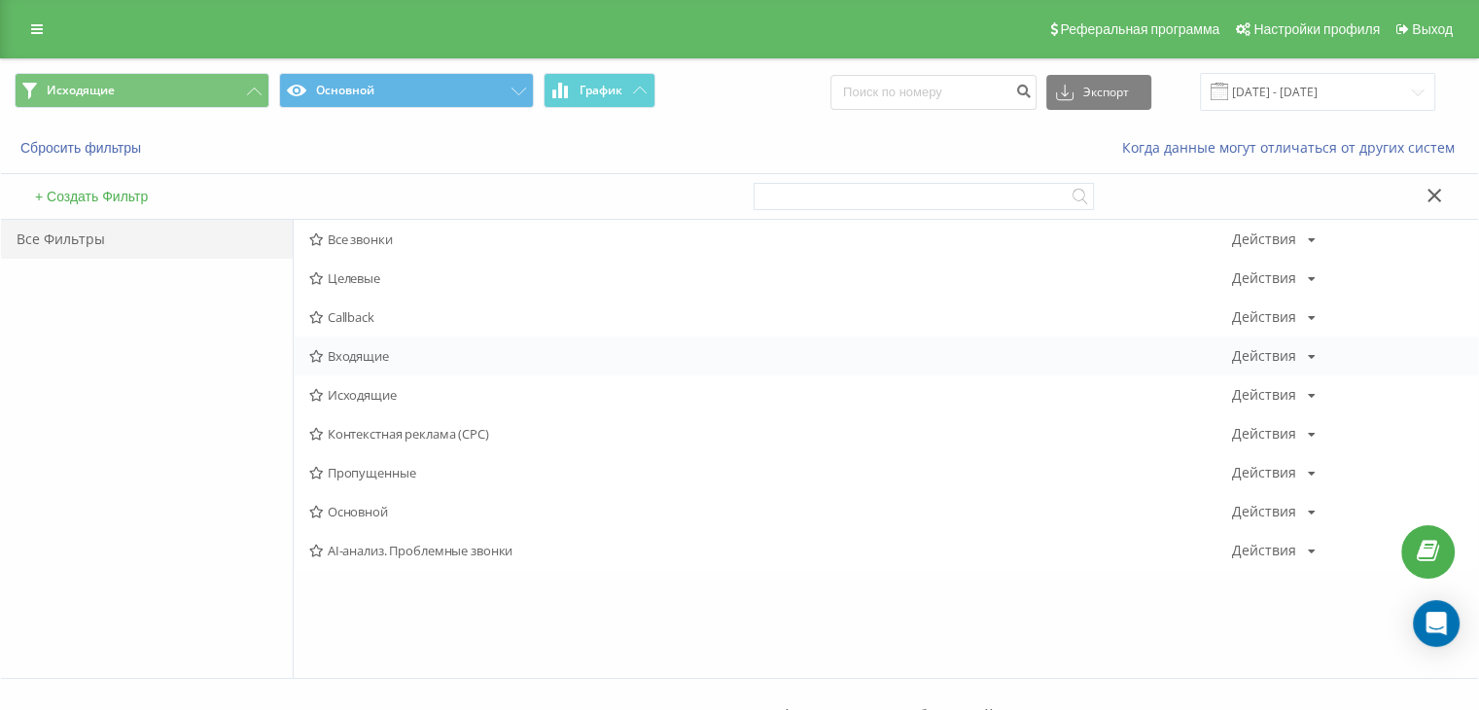
click at [367, 351] on span "Входящие" at bounding box center [770, 356] width 923 height 14
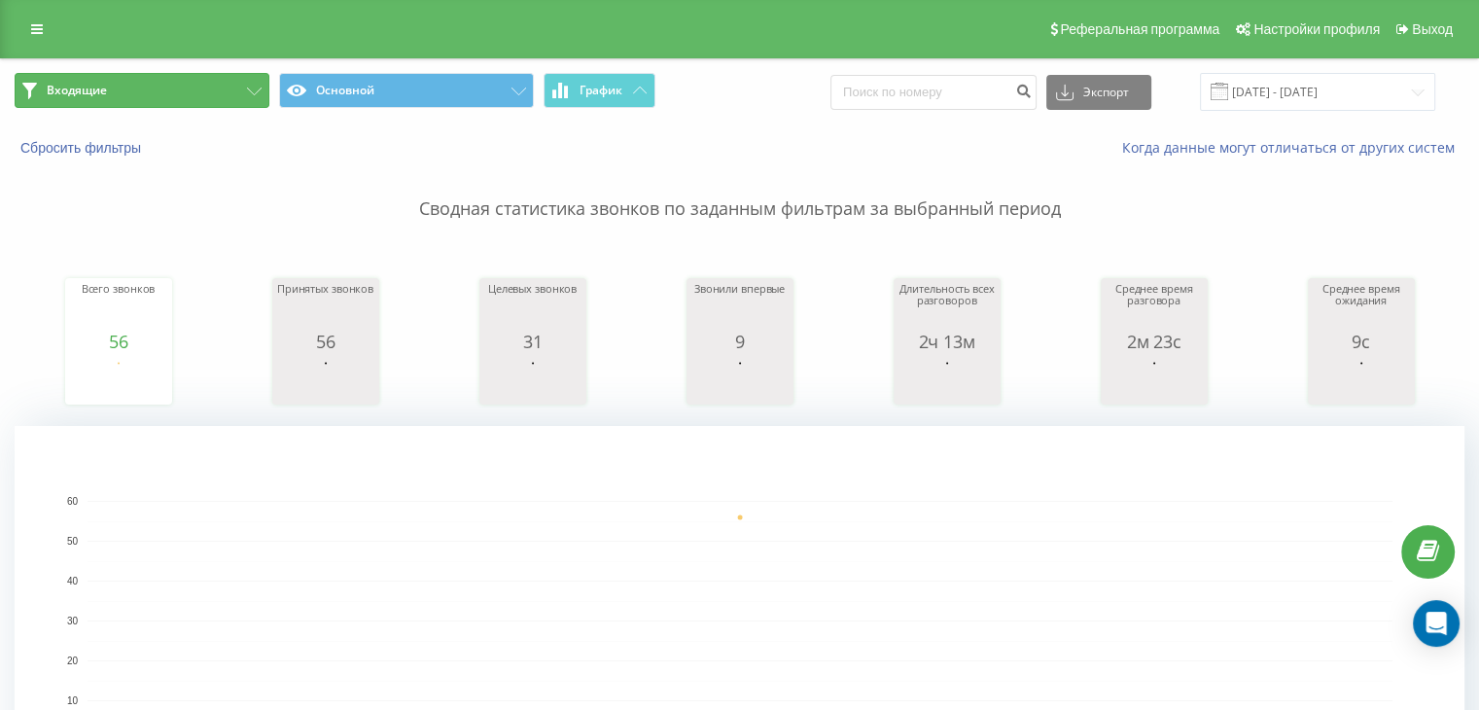
click at [227, 90] on button "Входящие" at bounding box center [142, 90] width 255 height 35
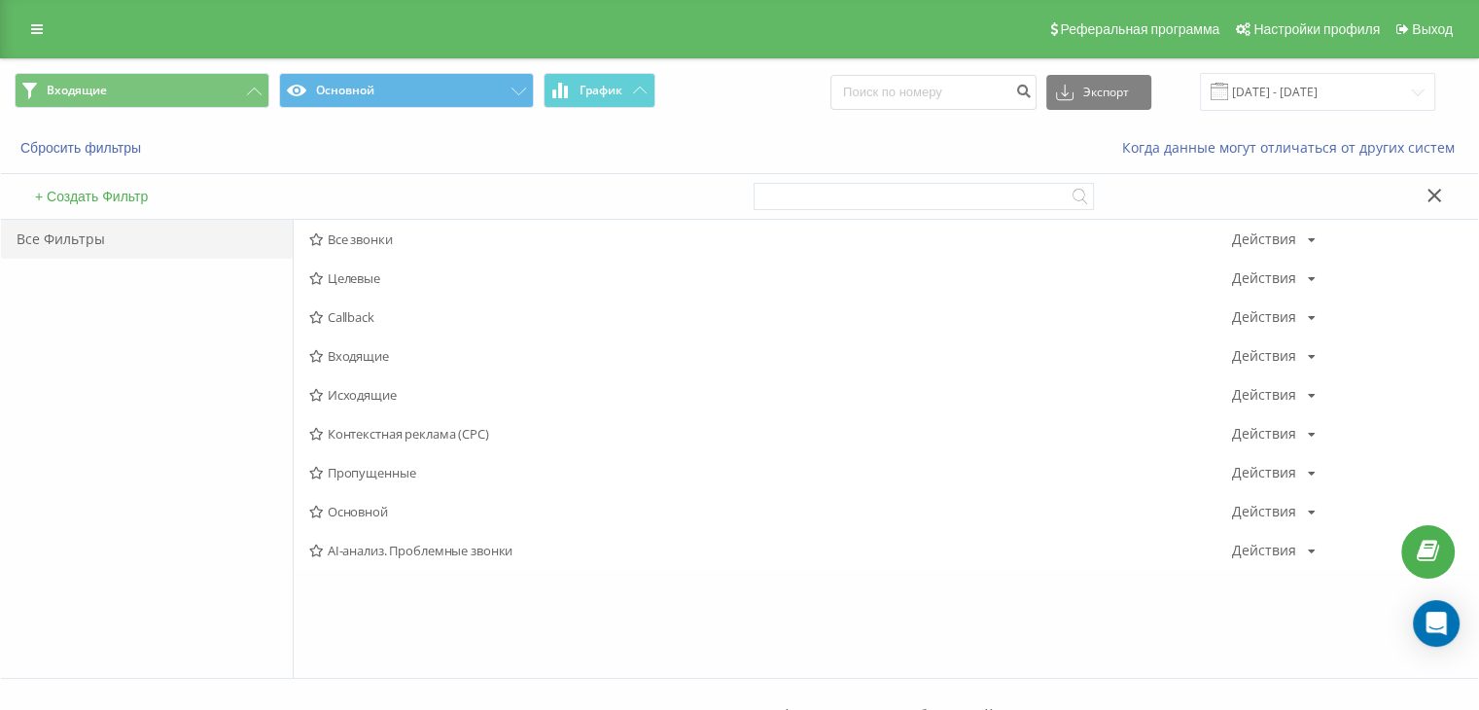
click at [384, 393] on span "Исходящие" at bounding box center [770, 395] width 923 height 14
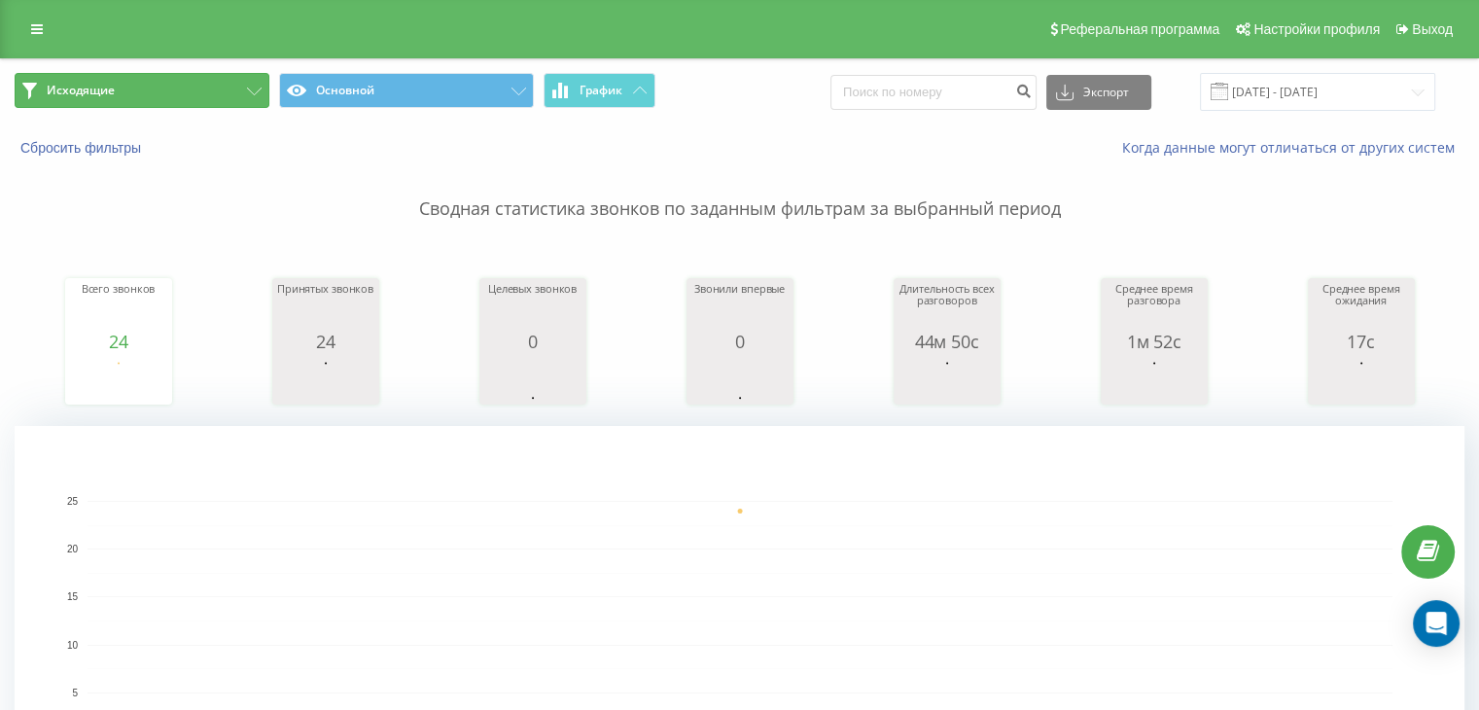
click at [221, 86] on button "Исходящие" at bounding box center [142, 90] width 255 height 35
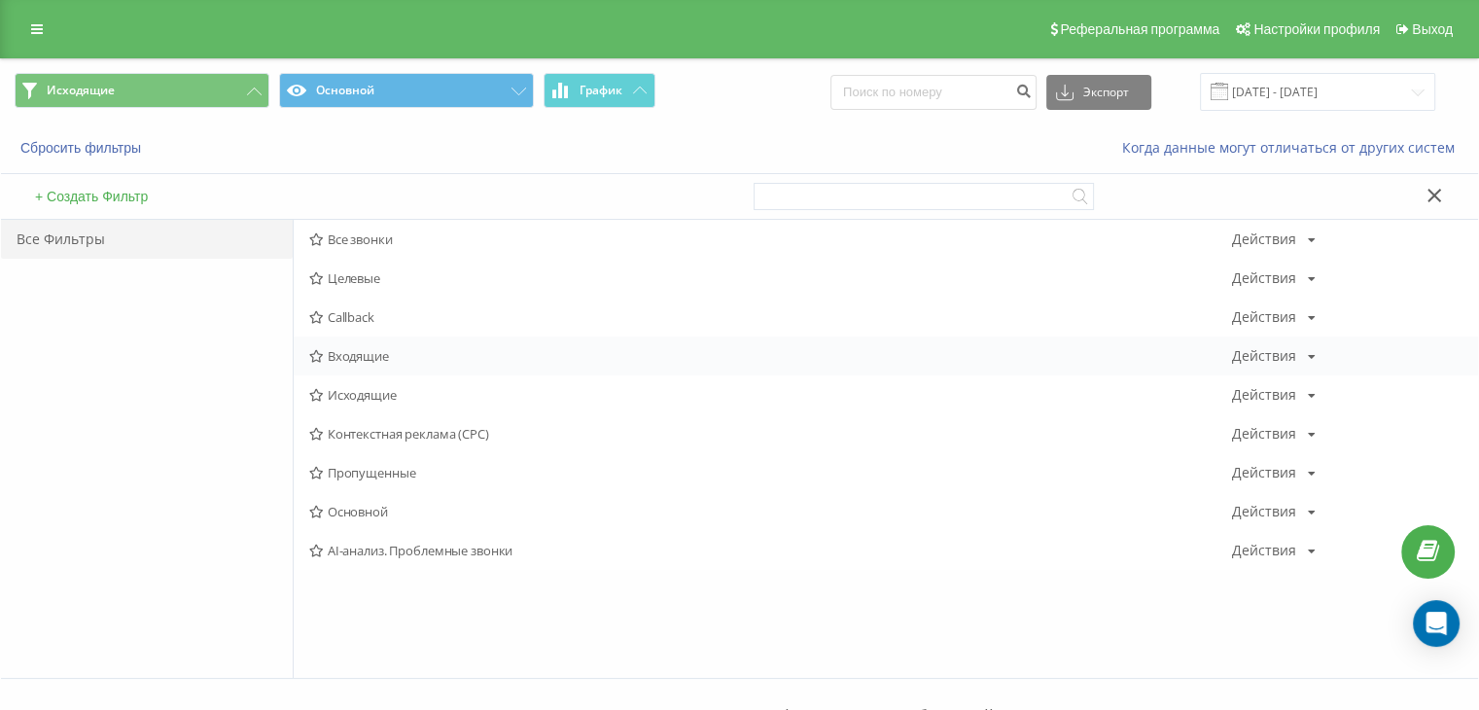
click at [379, 355] on span "Входящие" at bounding box center [770, 356] width 923 height 14
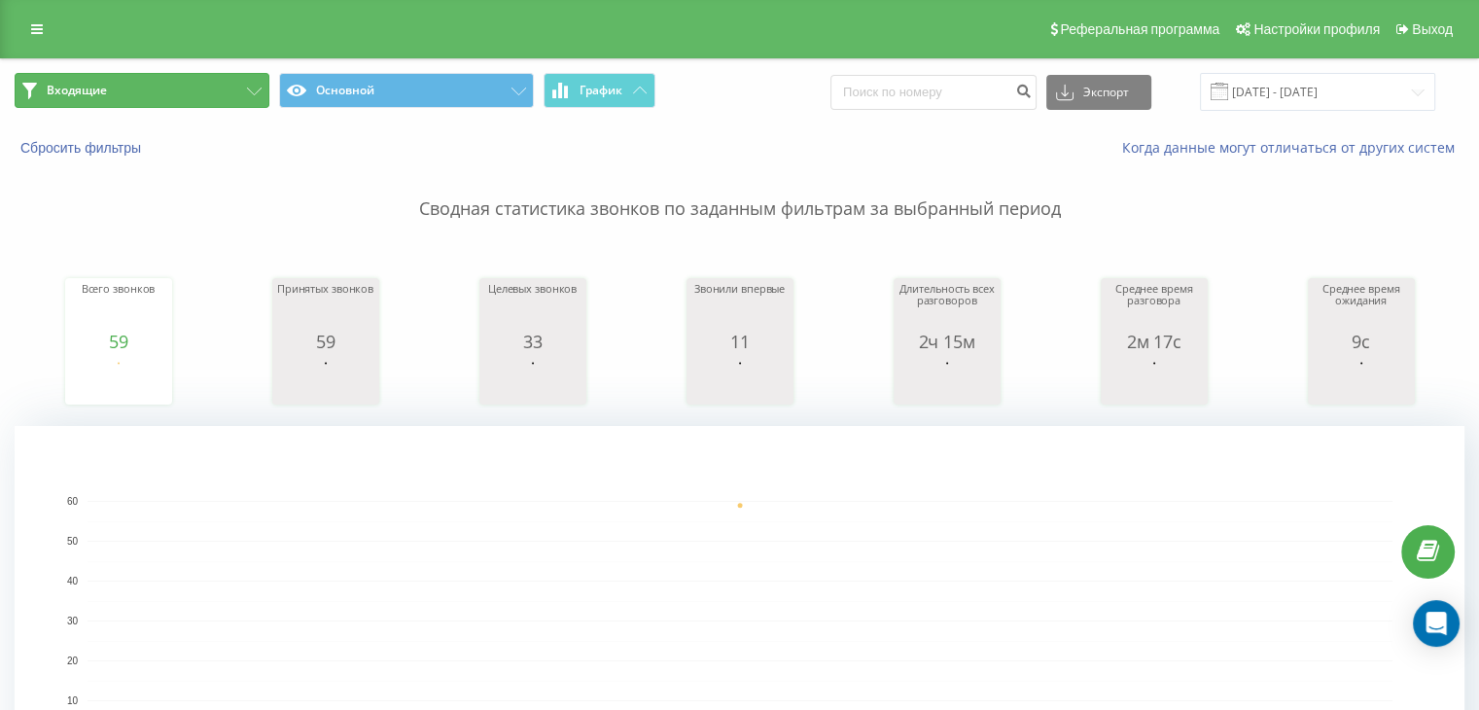
click at [187, 93] on button "Входящие" at bounding box center [142, 90] width 255 height 35
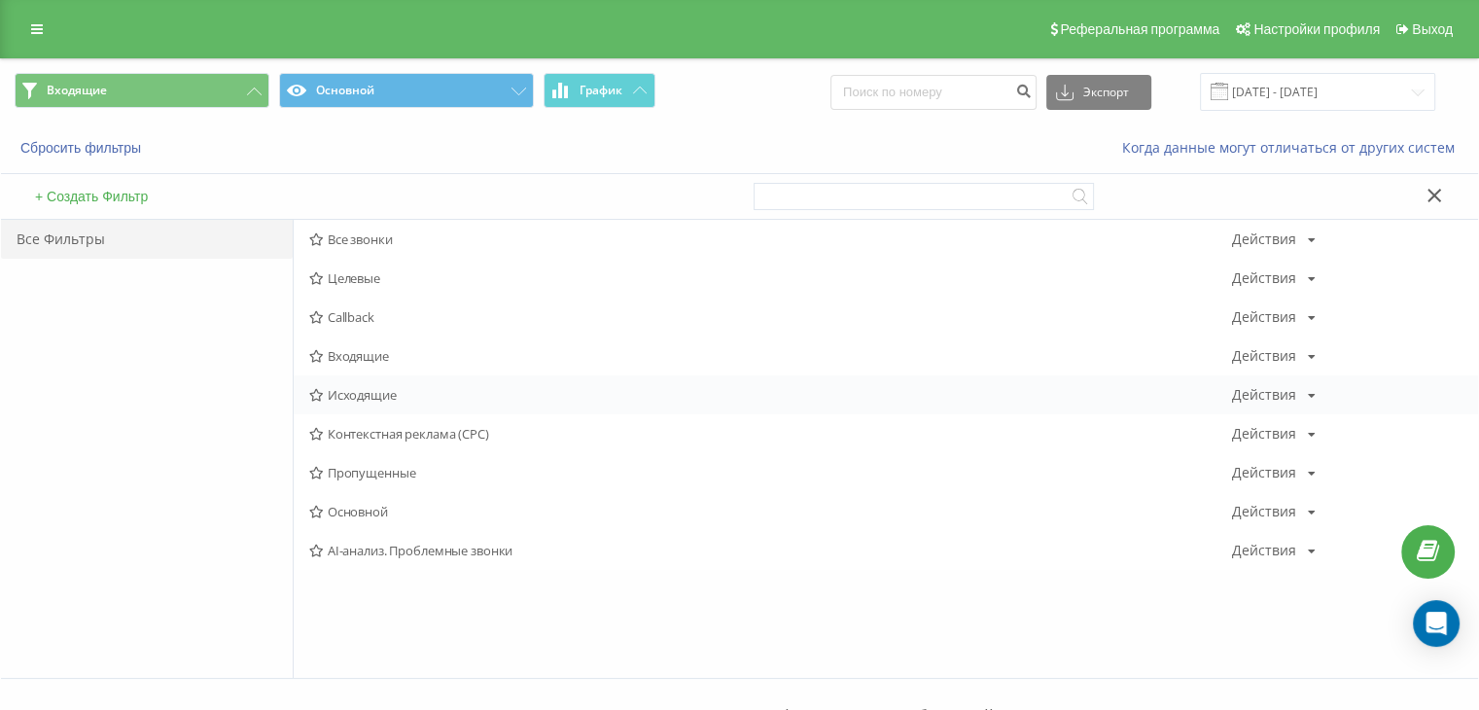
click at [435, 394] on span "Исходящие" at bounding box center [770, 395] width 923 height 14
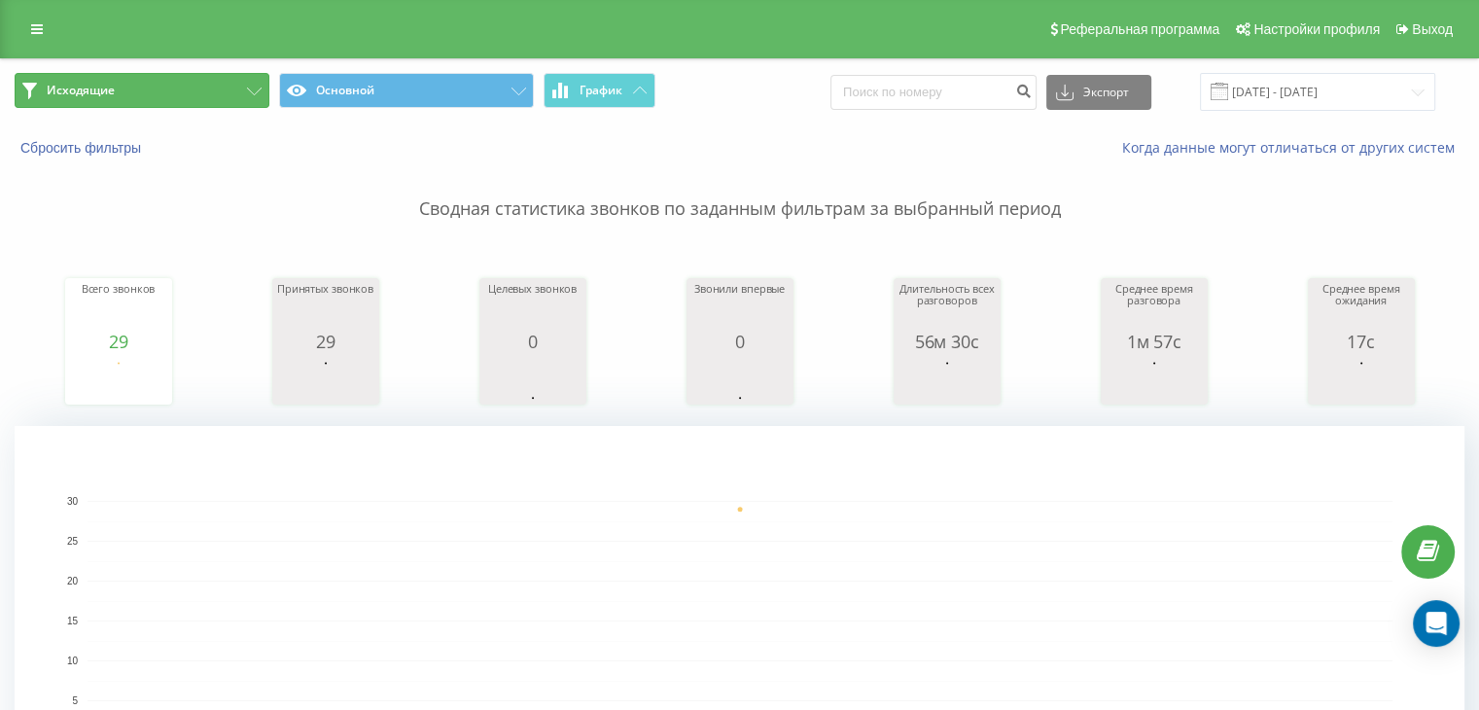
click at [231, 89] on button "Исходящие" at bounding box center [142, 90] width 255 height 35
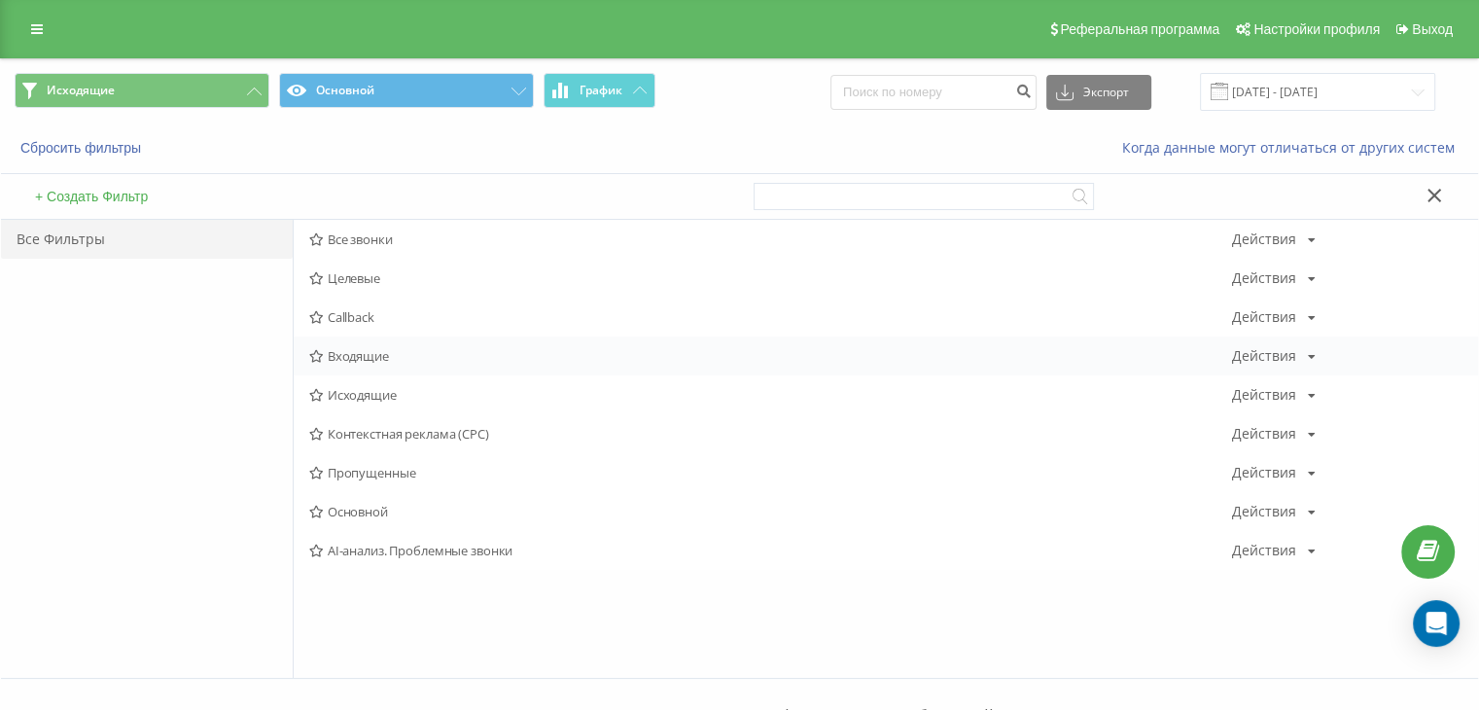
click at [432, 346] on div "Входящие Действия Редактировать Копировать Удалить По умолчанию Поделиться" at bounding box center [886, 356] width 1185 height 39
click at [447, 359] on span "Входящие" at bounding box center [770, 356] width 923 height 14
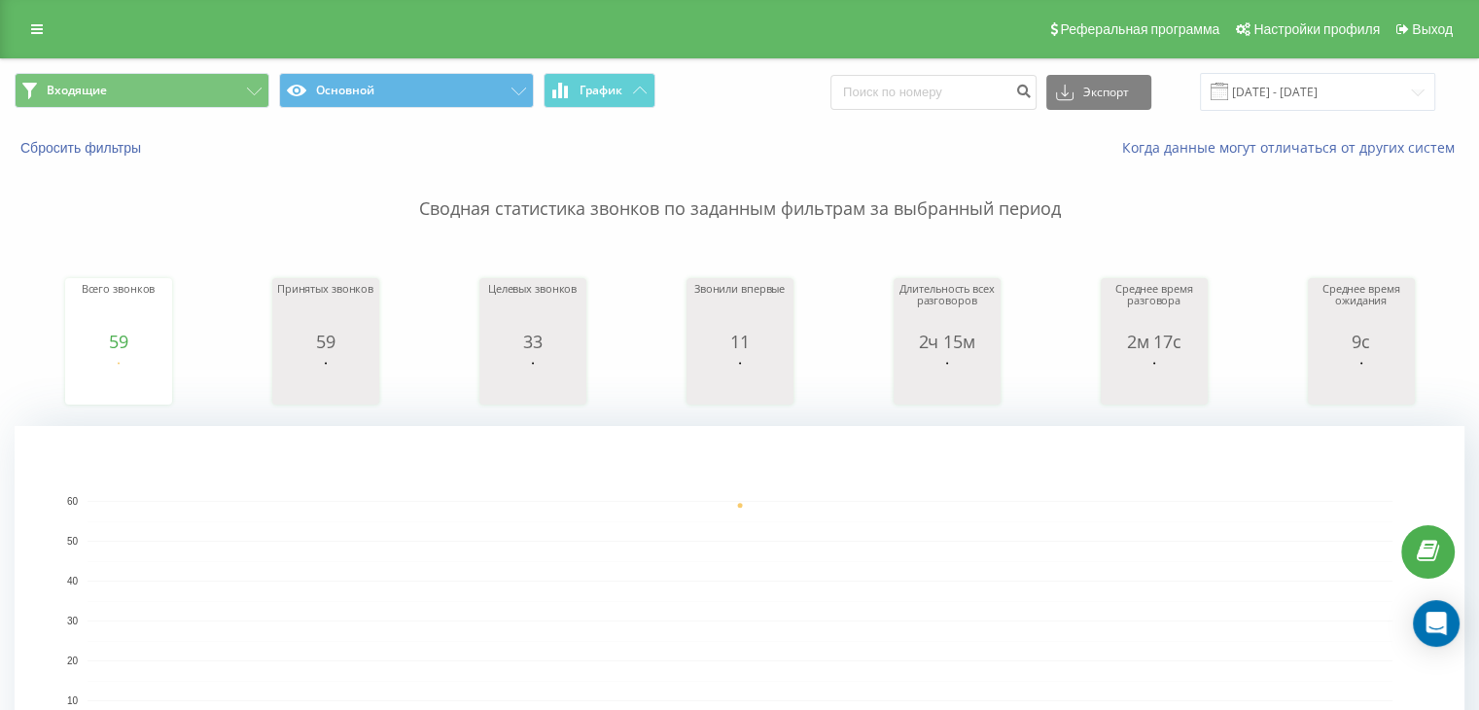
click at [1242, 250] on div "Всего звонков 59 date totalCalls [DATE] [PHONE_NUMBER][DATE] Принятых звонков 5…" at bounding box center [740, 322] width 1450 height 167
click at [218, 98] on button "Входящие" at bounding box center [142, 90] width 255 height 35
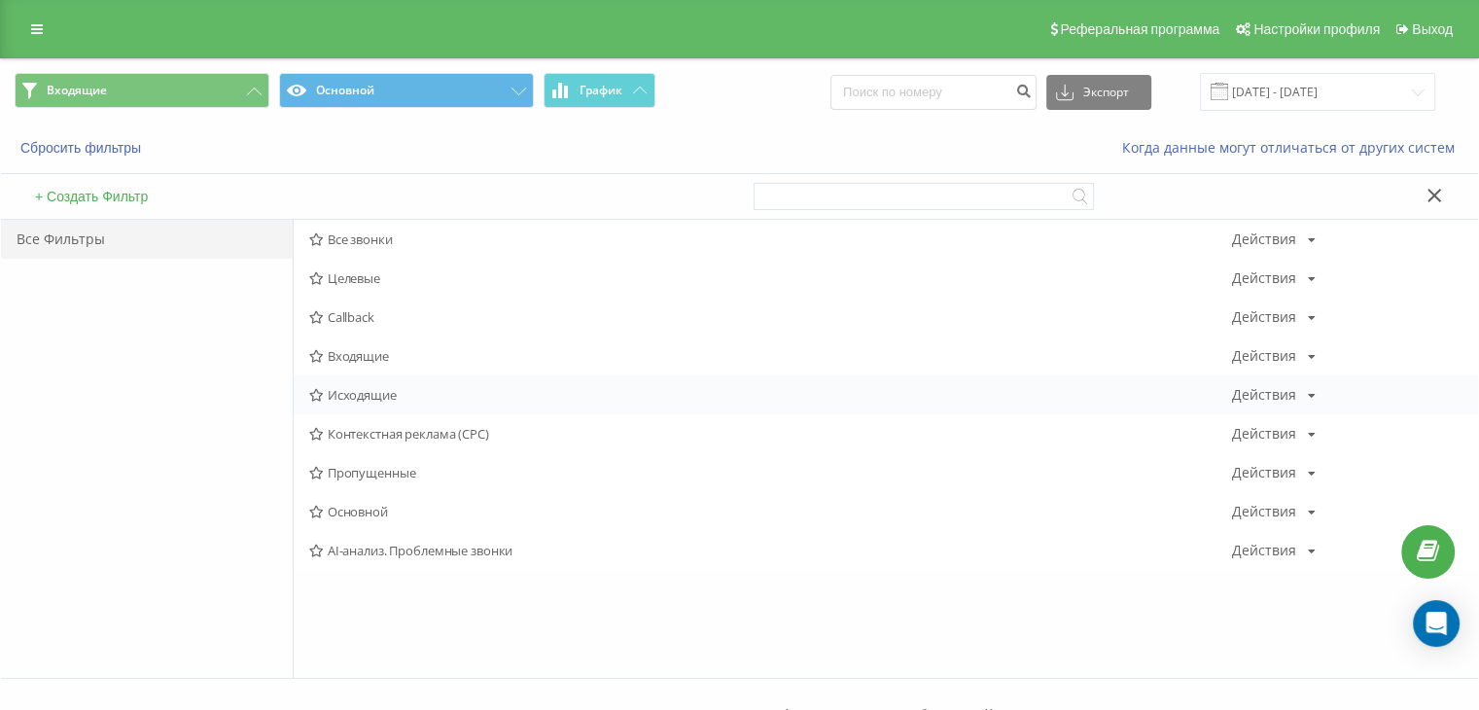
click at [361, 388] on span "Исходящие" at bounding box center [770, 395] width 923 height 14
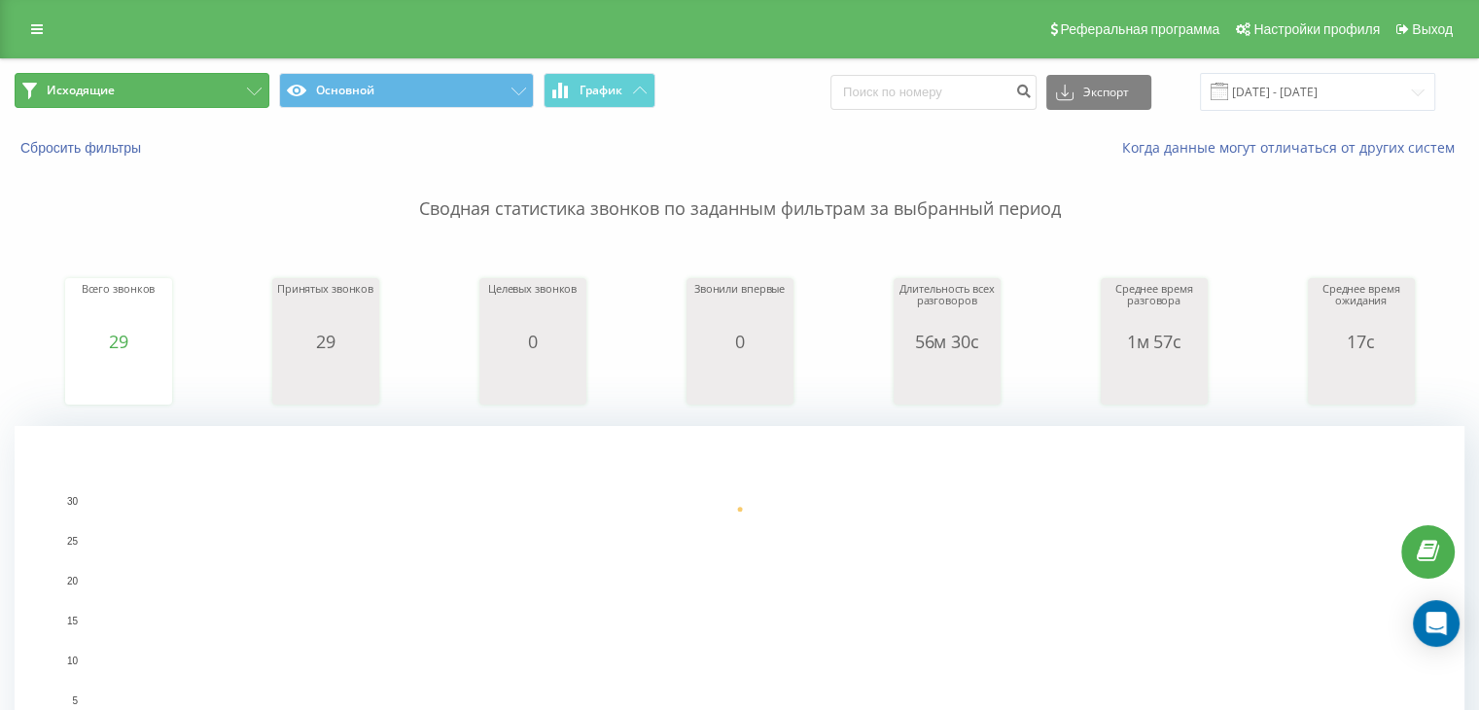
click at [207, 87] on button "Исходящие" at bounding box center [142, 90] width 255 height 35
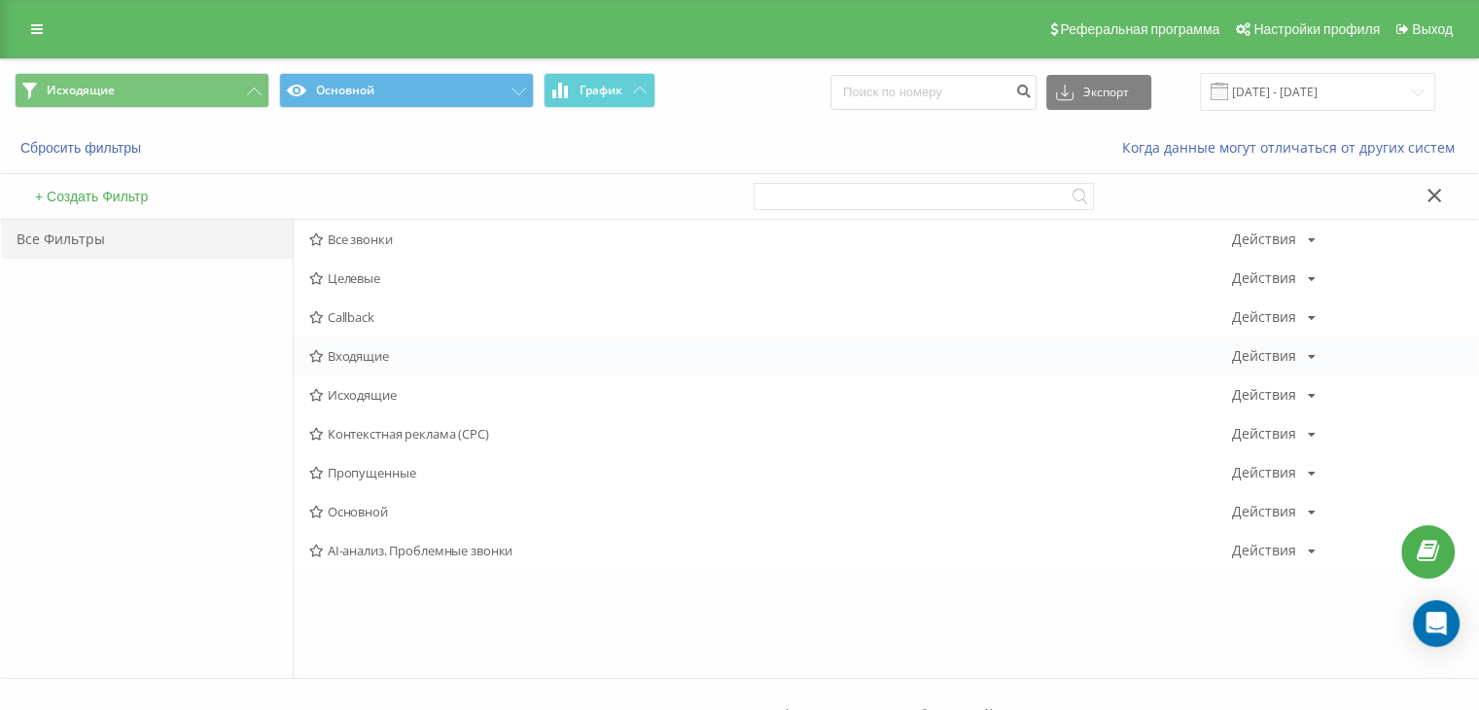
click at [354, 354] on span "Входящие" at bounding box center [770, 356] width 923 height 14
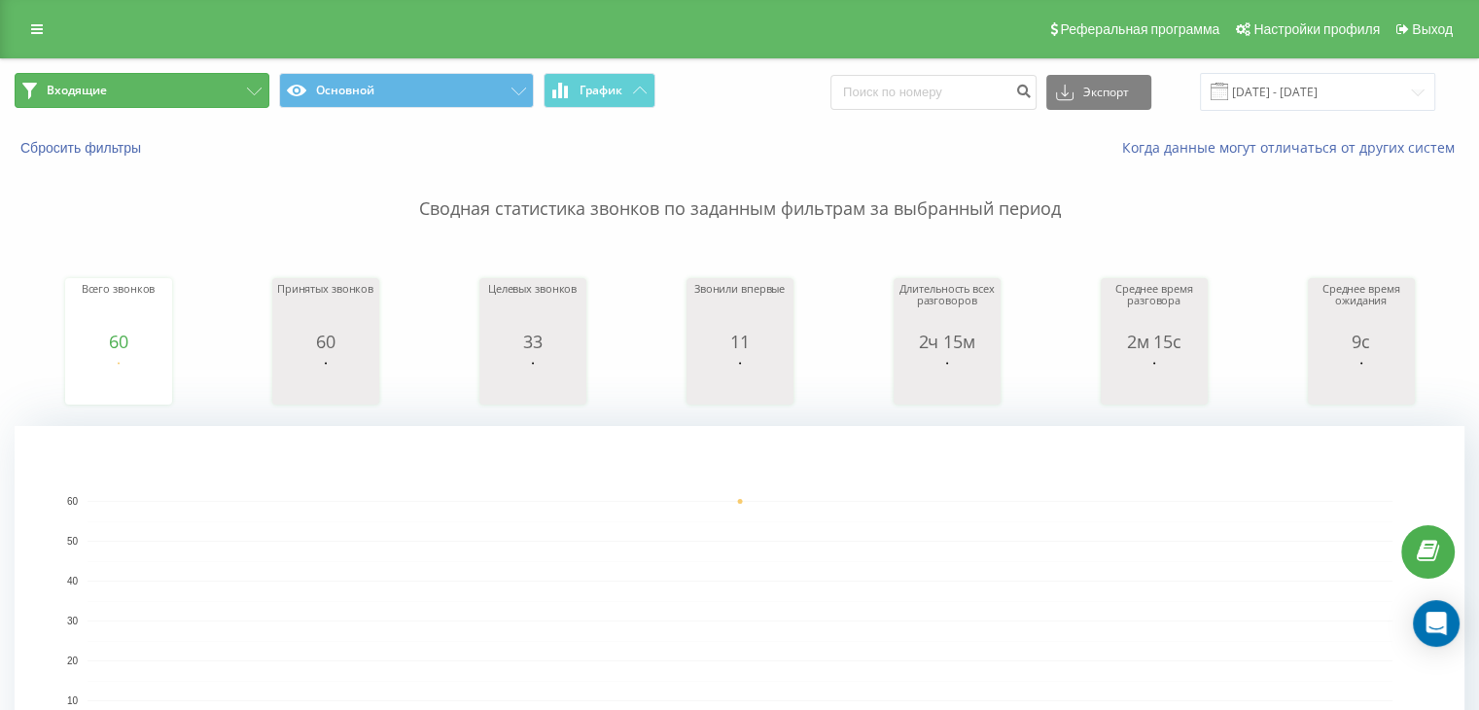
click at [188, 90] on button "Входящие" at bounding box center [142, 90] width 255 height 35
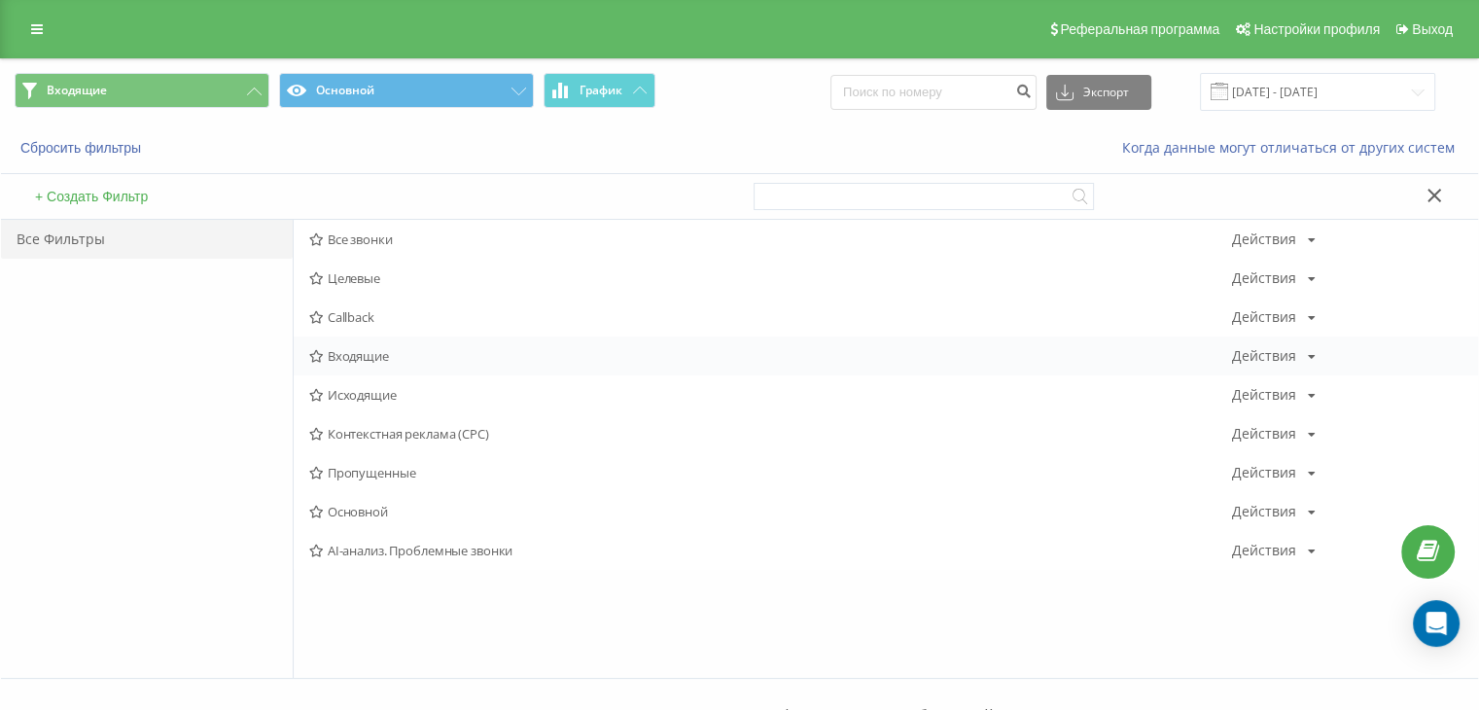
click at [338, 363] on div "Входящие Действия Редактировать Копировать Удалить По умолчанию Поделиться" at bounding box center [886, 356] width 1185 height 39
click at [348, 359] on span "Входящие" at bounding box center [770, 356] width 923 height 14
